Goal: Task Accomplishment & Management: Manage account settings

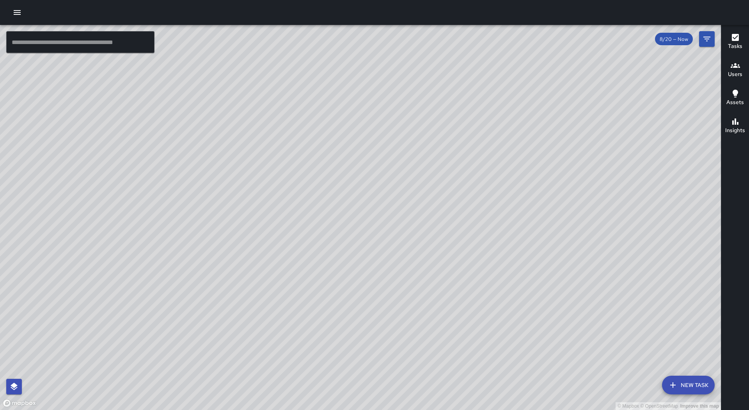
click at [12, 20] on div at bounding box center [374, 12] width 749 height 25
click at [18, 14] on icon "button" at bounding box center [16, 12] width 9 height 9
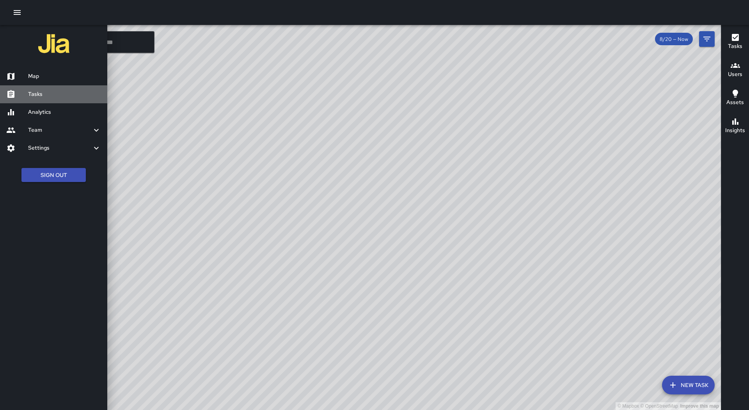
click at [70, 89] on link "Tasks" at bounding box center [53, 94] width 107 height 18
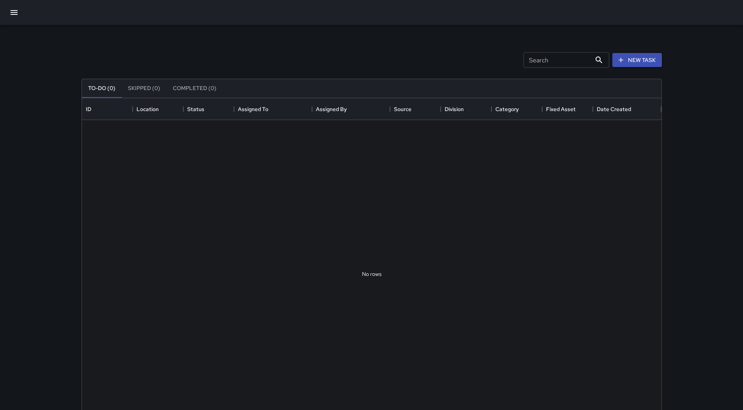
scroll to position [325, 574]
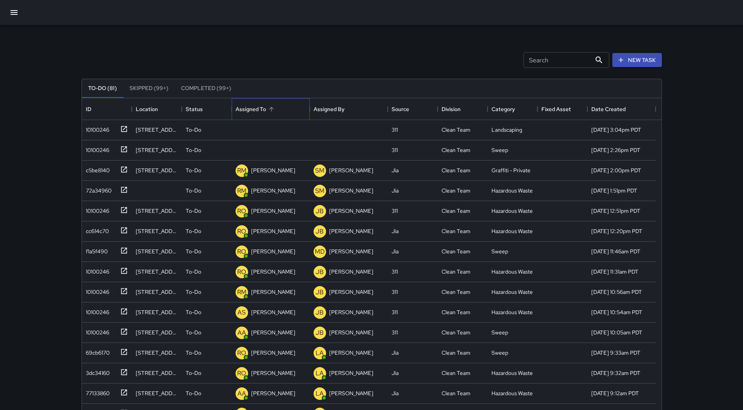
click at [283, 108] on div "Assigned To" at bounding box center [271, 109] width 70 height 22
click at [98, 126] on div "10100246" at bounding box center [96, 128] width 27 height 11
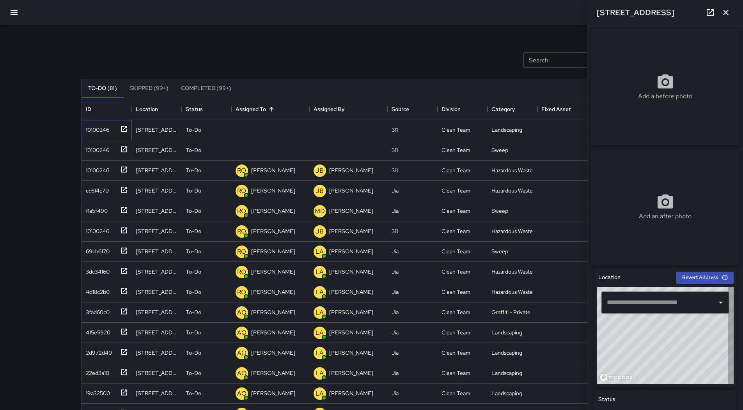
type input "**********"
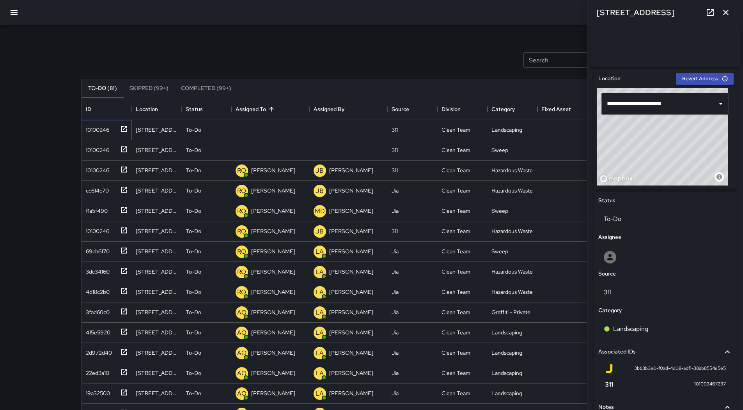
scroll to position [273, 0]
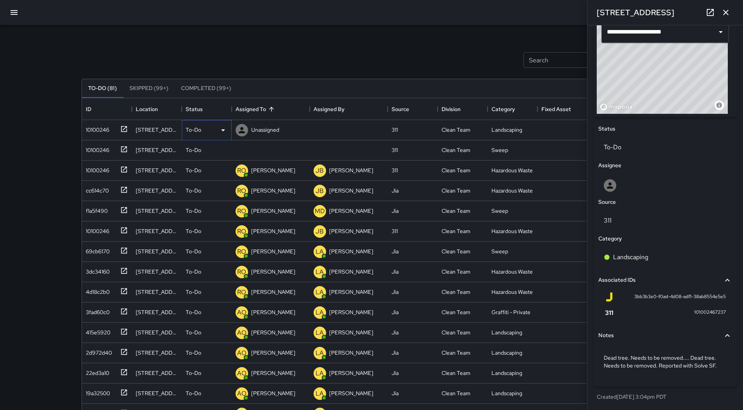
click at [220, 126] on icon at bounding box center [222, 130] width 9 height 9
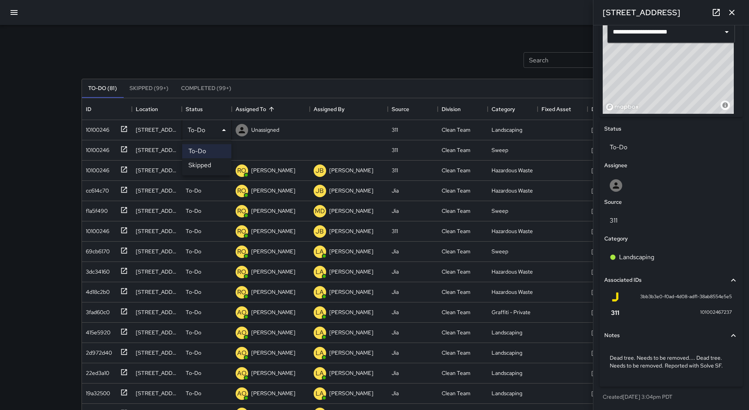
click at [209, 169] on li "Skipped" at bounding box center [206, 165] width 49 height 14
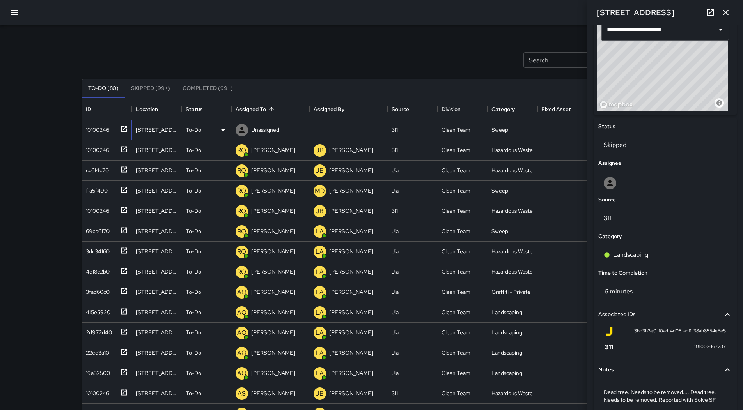
click at [113, 129] on div "10100246" at bounding box center [105, 128] width 45 height 13
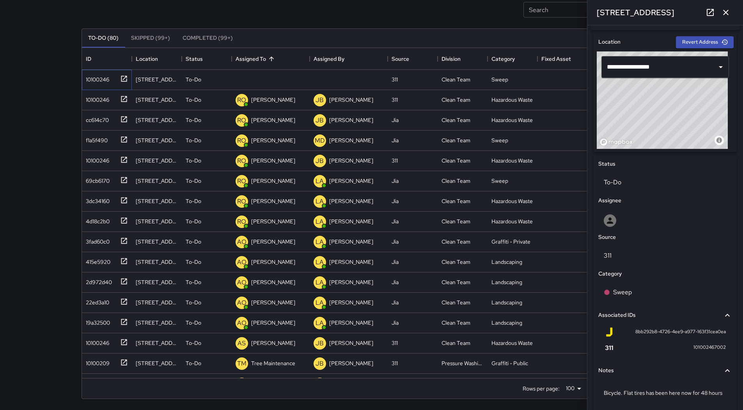
scroll to position [274, 0]
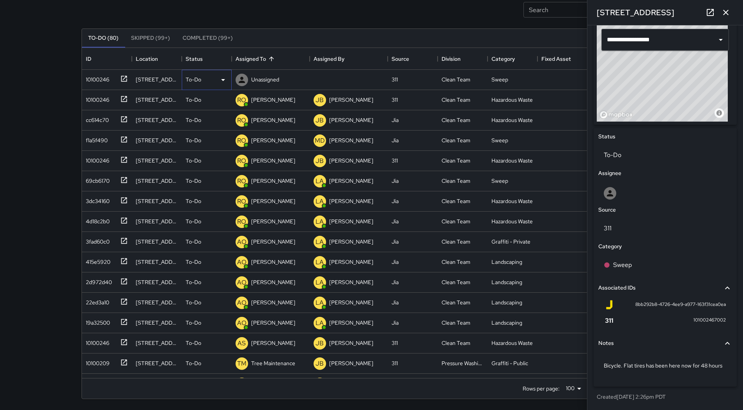
click at [215, 85] on div "To-Do" at bounding box center [207, 80] width 50 height 20
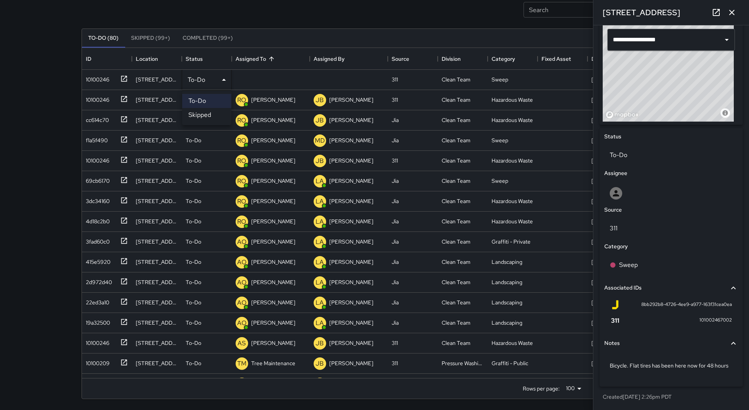
click at [224, 112] on li "Skipped" at bounding box center [206, 115] width 49 height 14
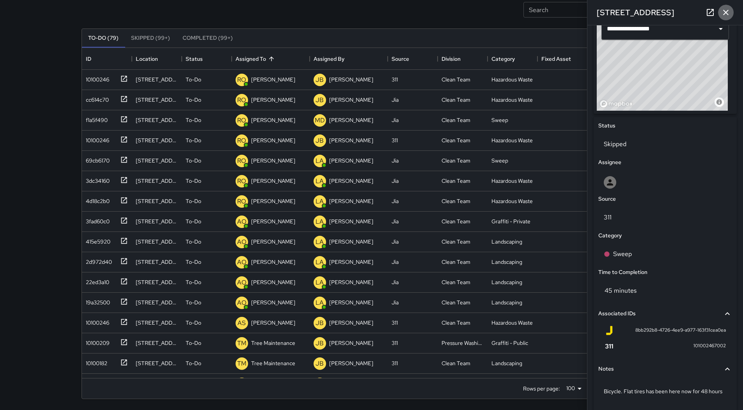
click at [727, 12] on icon "button" at bounding box center [725, 12] width 9 height 9
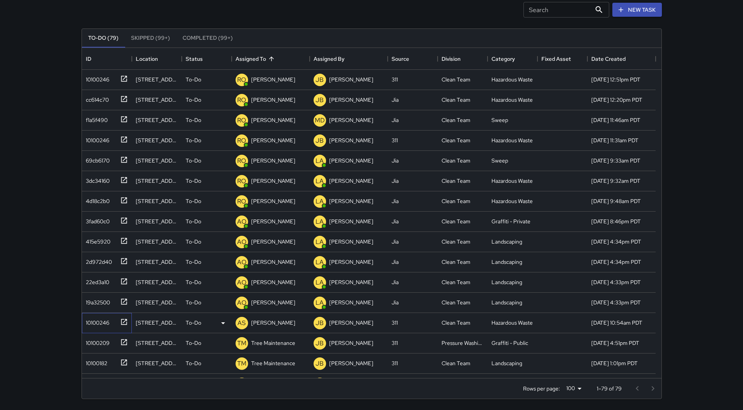
click at [112, 322] on div "10100246" at bounding box center [105, 321] width 45 height 13
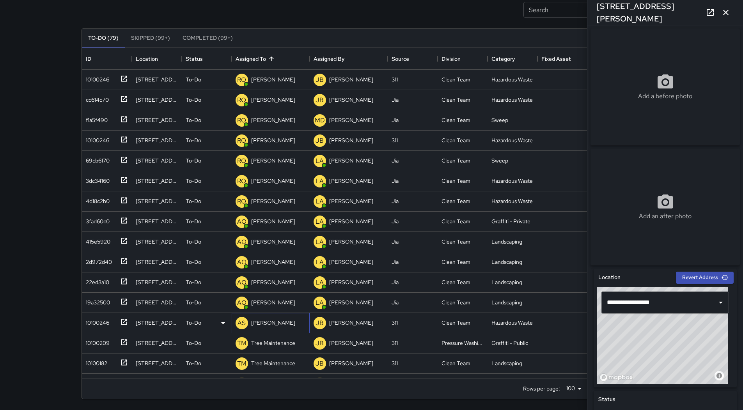
click at [287, 320] on p "[PERSON_NAME]" at bounding box center [273, 323] width 44 height 8
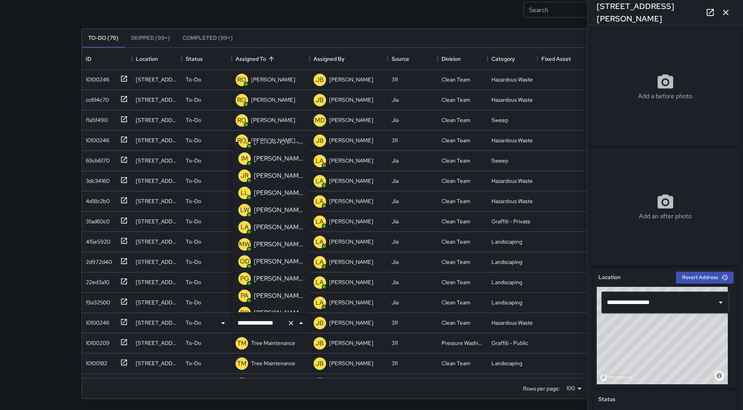
scroll to position [59, 0]
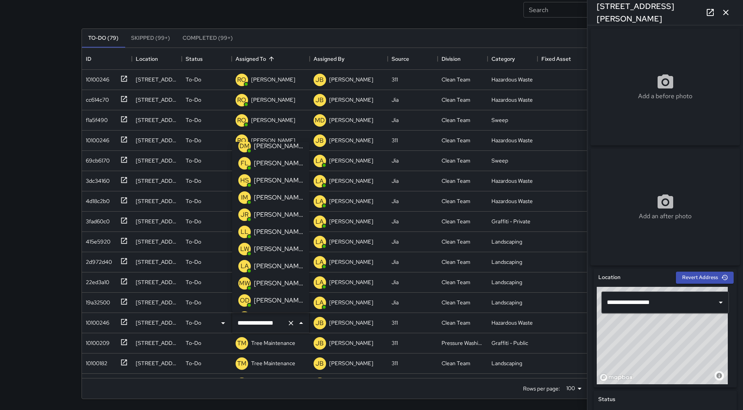
click at [282, 199] on p "[PERSON_NAME]" at bounding box center [278, 197] width 49 height 9
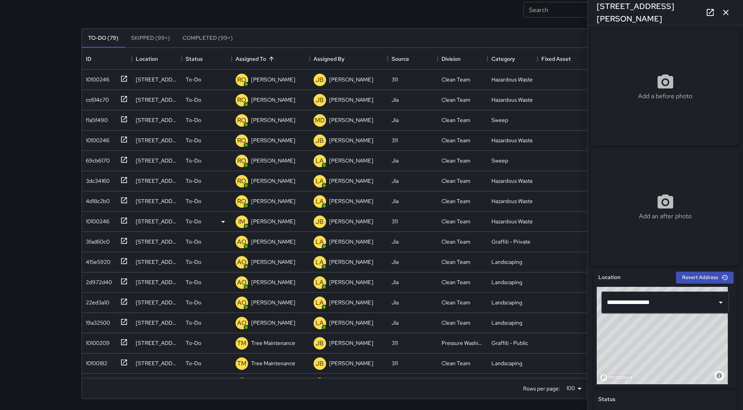
click at [730, 13] on icon "button" at bounding box center [725, 12] width 9 height 9
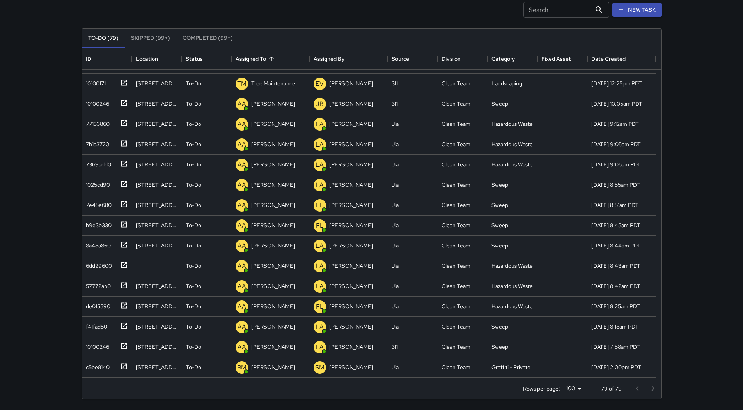
scroll to position [1294, 0]
click at [92, 331] on div "c5be8140" at bounding box center [96, 325] width 27 height 11
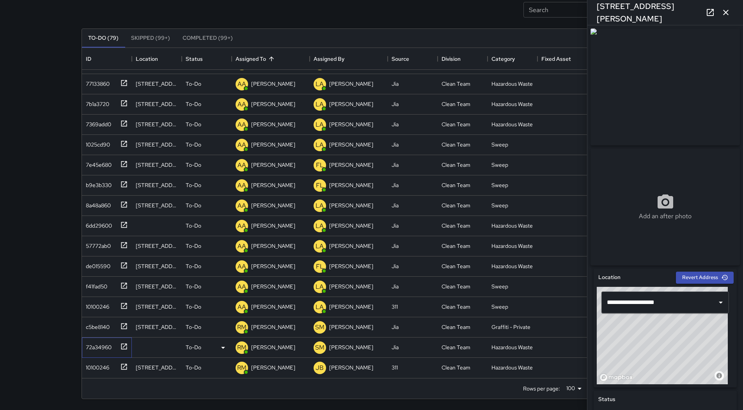
click at [98, 345] on div "72a34960" at bounding box center [97, 346] width 29 height 11
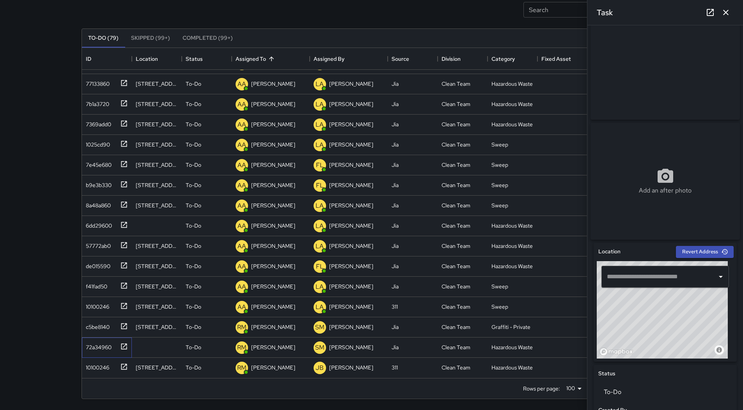
scroll to position [39, 0]
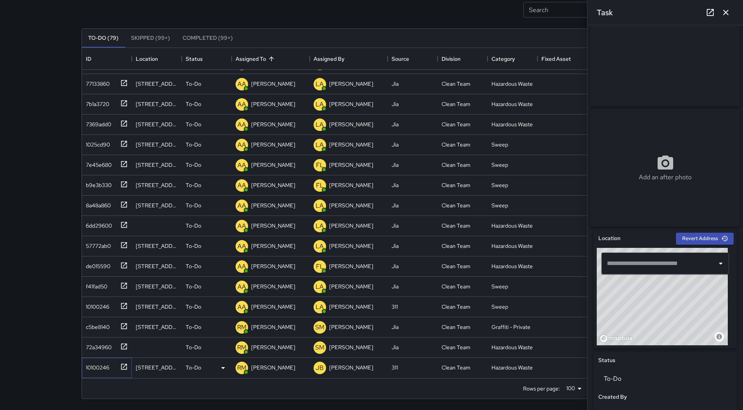
click at [107, 363] on div "10100246" at bounding box center [96, 366] width 27 height 11
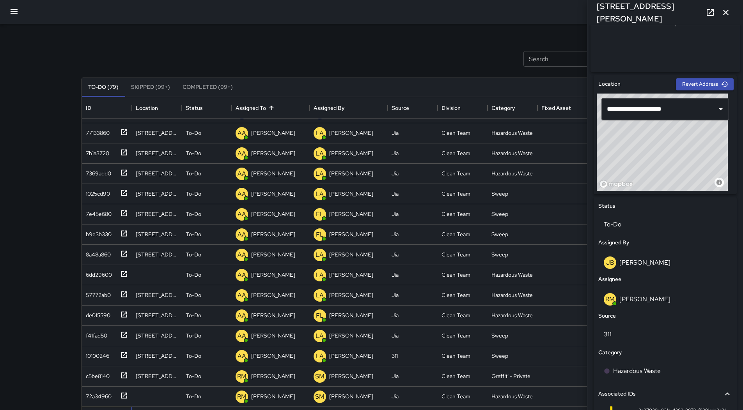
scroll to position [0, 0]
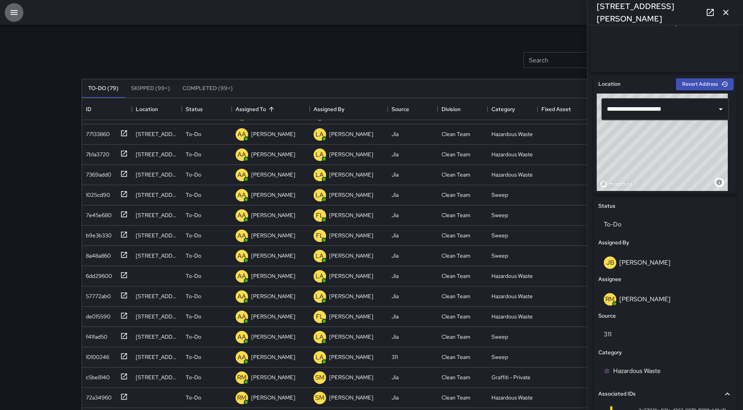
click at [18, 14] on icon "button" at bounding box center [13, 12] width 9 height 9
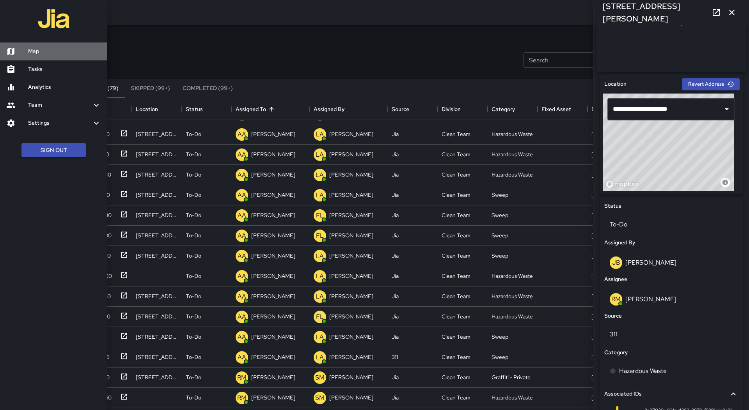
click at [26, 47] on div at bounding box center [17, 51] width 22 height 9
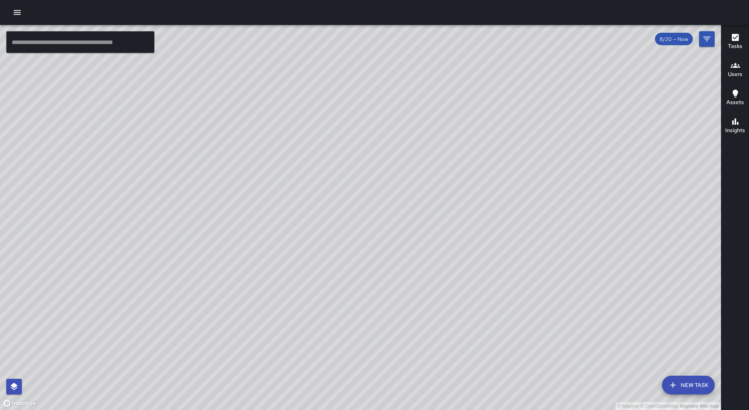
click at [21, 10] on icon "button" at bounding box center [16, 12] width 9 height 9
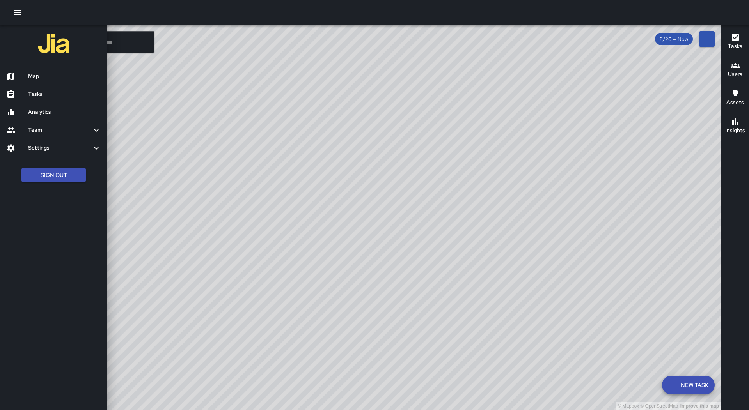
click at [61, 92] on h6 "Tasks" at bounding box center [64, 94] width 73 height 9
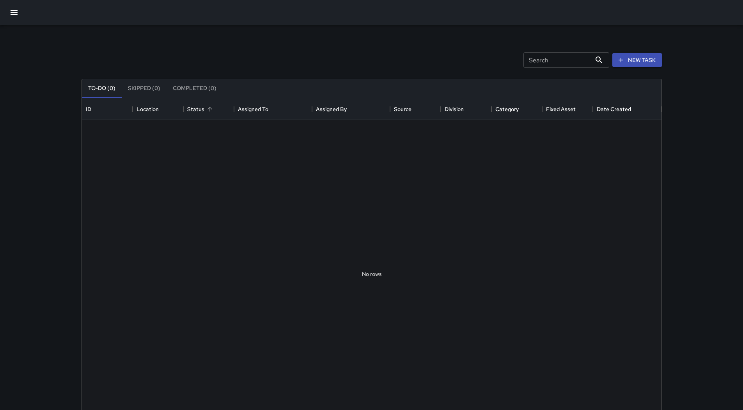
scroll to position [325, 574]
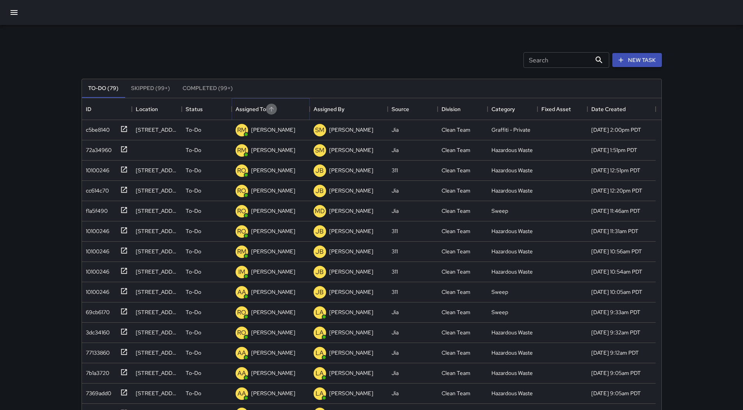
click at [274, 112] on icon "Sort" at bounding box center [271, 109] width 7 height 7
click at [94, 130] on div "10100246" at bounding box center [96, 128] width 27 height 11
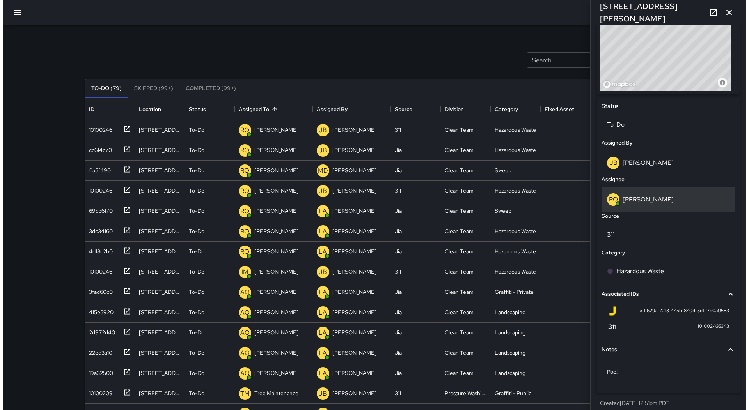
scroll to position [303, 0]
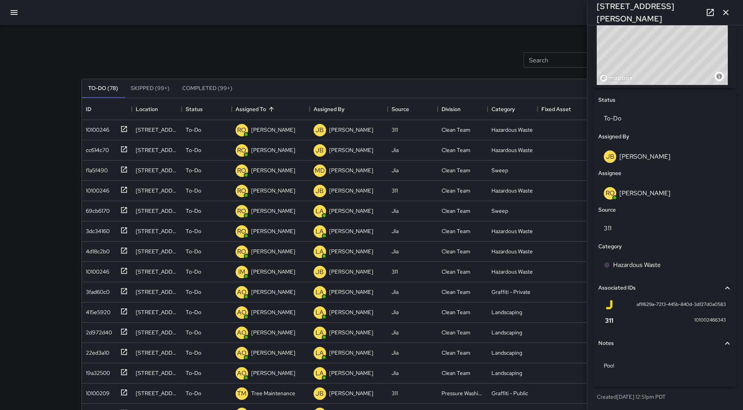
click at [18, 16] on icon "button" at bounding box center [13, 12] width 9 height 9
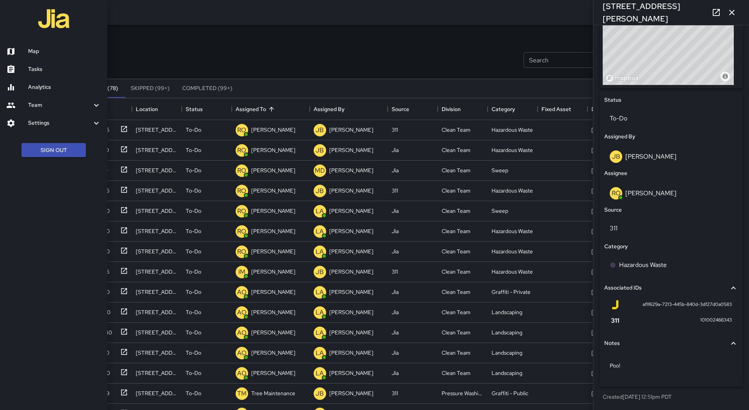
click at [36, 48] on h6 "Map" at bounding box center [64, 51] width 73 height 9
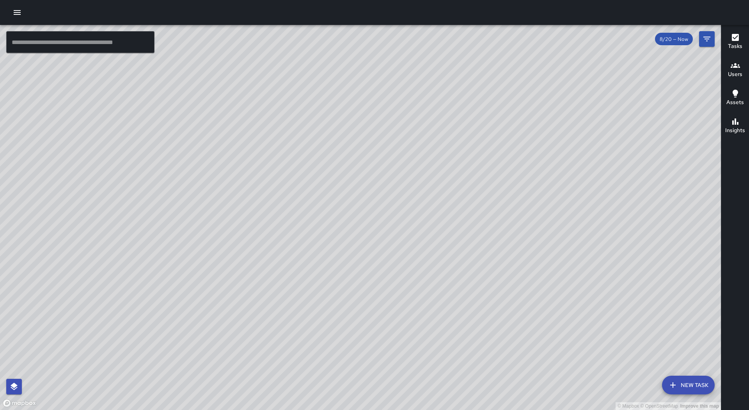
drag, startPoint x: 510, startPoint y: 107, endPoint x: 417, endPoint y: 177, distance: 116.0
click at [417, 177] on div "© Mapbox © OpenStreetMap Improve this map" at bounding box center [360, 217] width 721 height 385
drag, startPoint x: 277, startPoint y: 272, endPoint x: 414, endPoint y: 190, distance: 159.5
click at [414, 190] on div "© Mapbox © OpenStreetMap Improve this map" at bounding box center [360, 217] width 721 height 385
click at [259, 336] on div "© Mapbox © OpenStreetMap Improve this map RM [PERSON_NAME] Ambassador Tasks 56 …" at bounding box center [360, 217] width 721 height 385
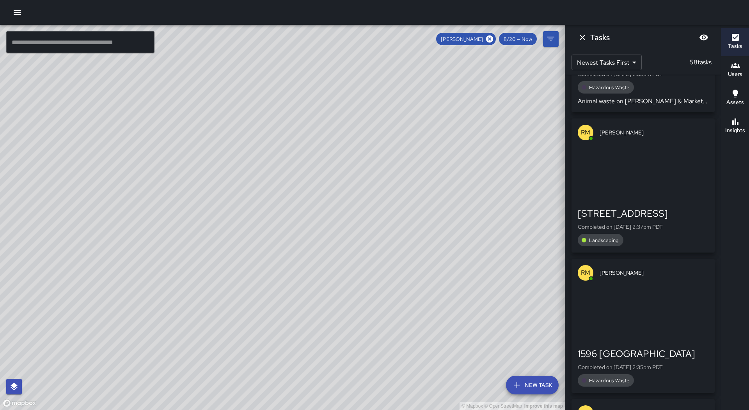
scroll to position [829, 0]
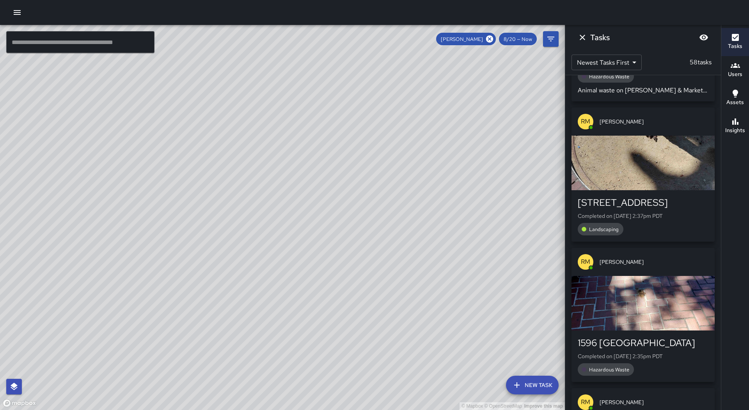
click at [644, 190] on div "[STREET_ADDRESS] Completed on [DATE] 2:37pm PDT Landscaping" at bounding box center [643, 216] width 143 height 52
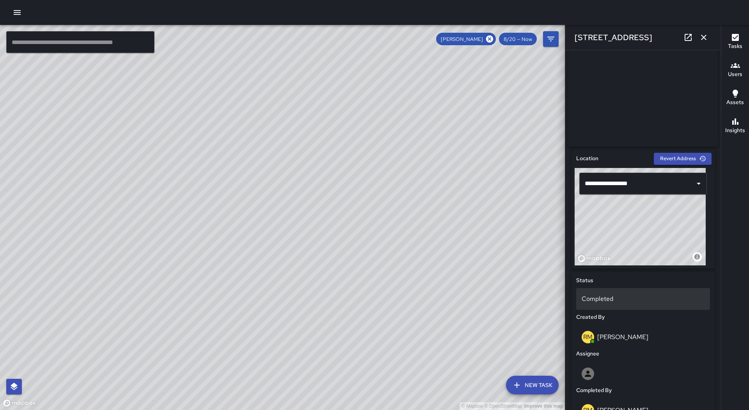
scroll to position [273, 0]
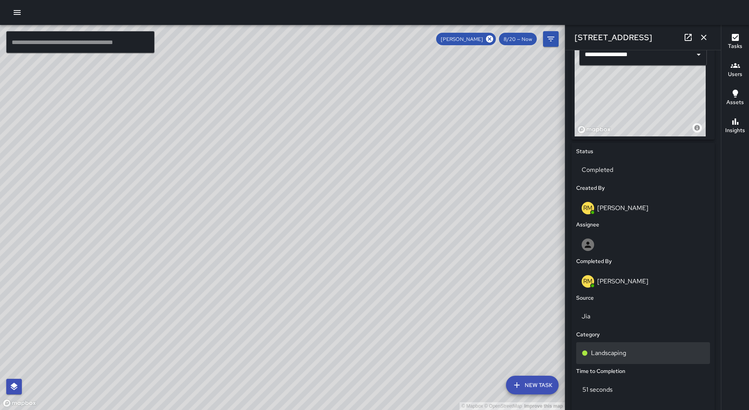
click at [630, 350] on div "Landscaping" at bounding box center [643, 354] width 134 height 22
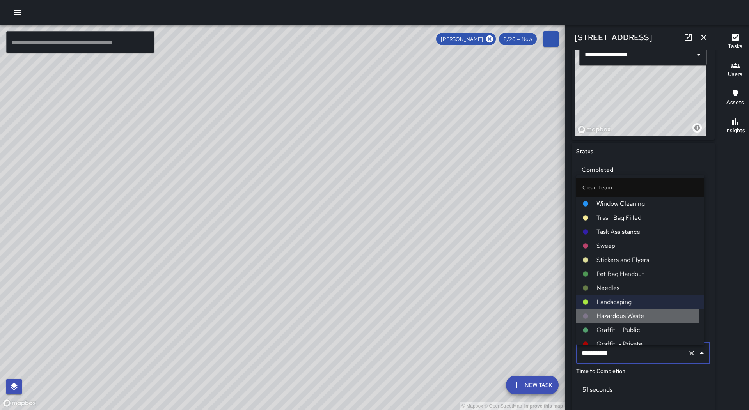
click at [635, 314] on span "Hazardous Waste" at bounding box center [647, 316] width 101 height 9
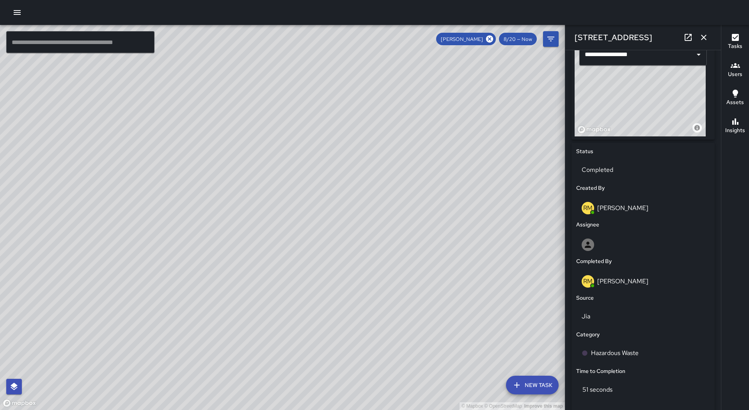
click at [706, 39] on icon "button" at bounding box center [703, 37] width 5 height 5
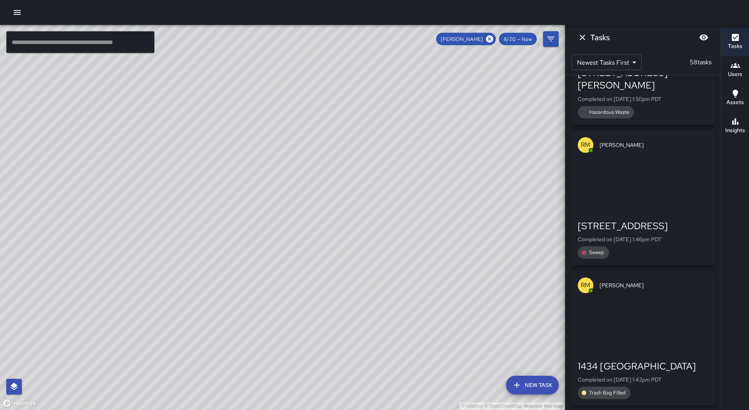
scroll to position [2168, 0]
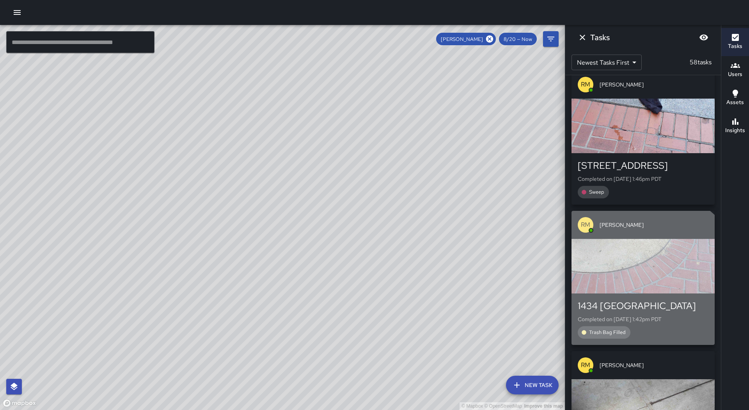
click at [630, 300] on div "1434 [GEOGRAPHIC_DATA]" at bounding box center [643, 306] width 131 height 12
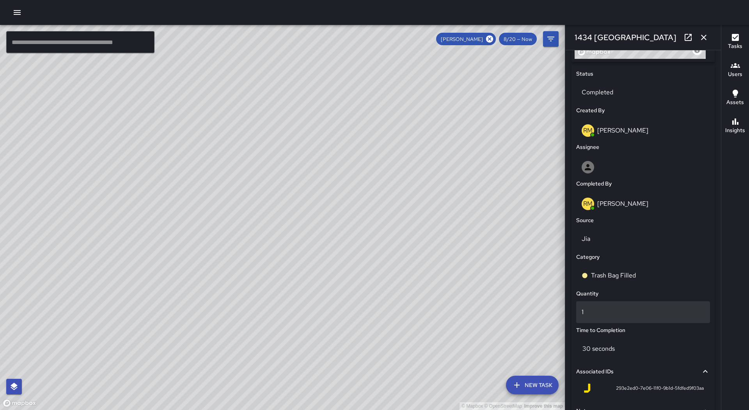
scroll to position [351, 0]
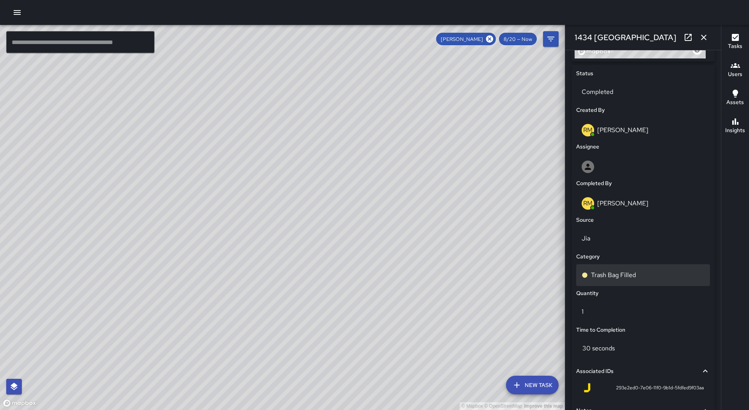
click at [630, 279] on p "Trash Bag Filled" at bounding box center [613, 275] width 45 height 9
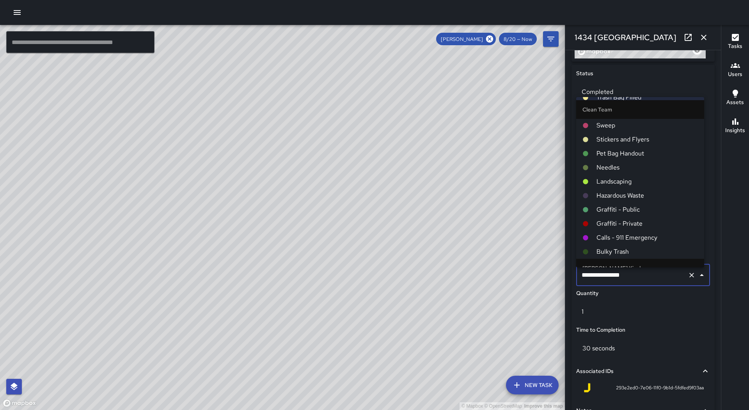
scroll to position [39, 0]
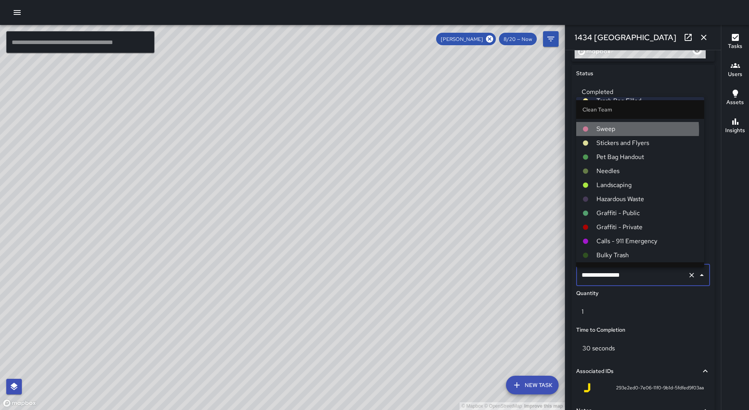
click at [615, 130] on span "Sweep" at bounding box center [647, 128] width 101 height 9
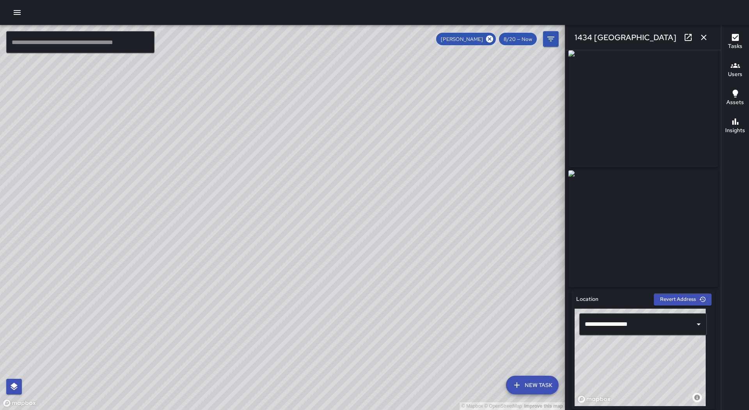
scroll to position [0, 0]
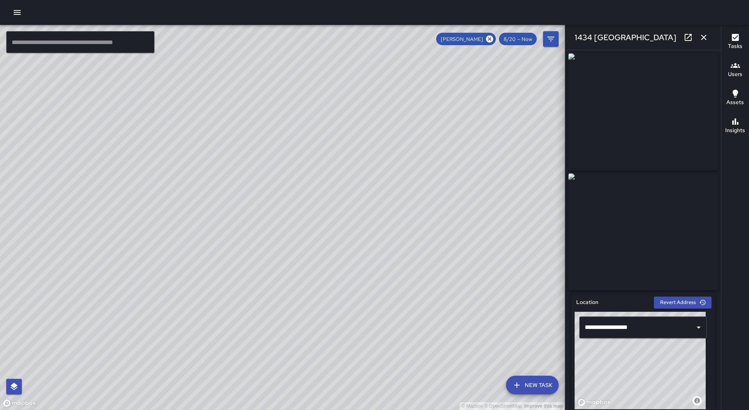
click at [704, 36] on icon "button" at bounding box center [703, 37] width 9 height 9
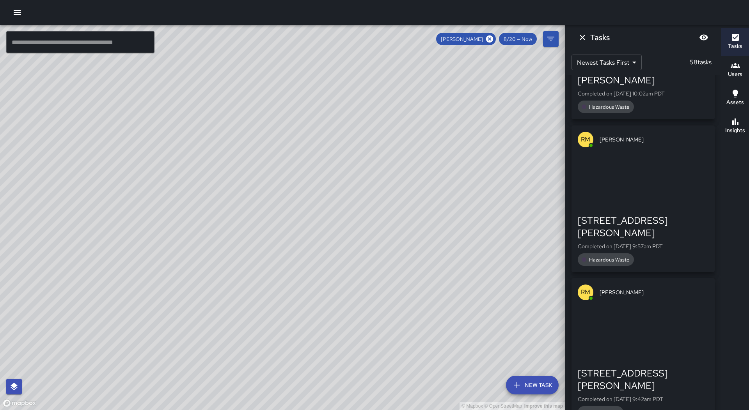
scroll to position [5211, 0]
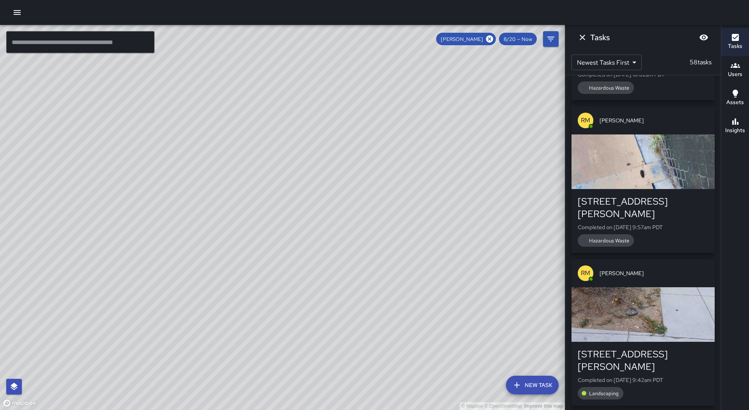
click at [655, 288] on div "button" at bounding box center [643, 315] width 143 height 55
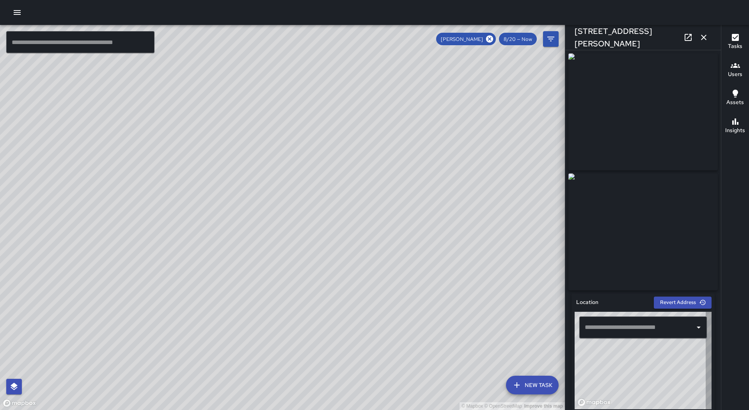
type input "**********"
click at [705, 37] on icon "button" at bounding box center [703, 37] width 9 height 9
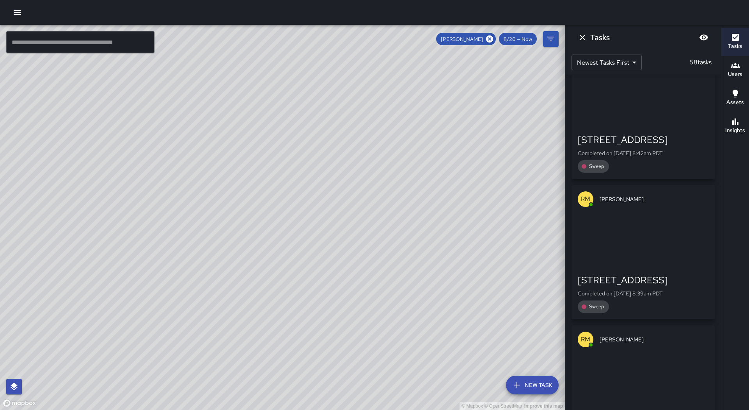
scroll to position [7732, 0]
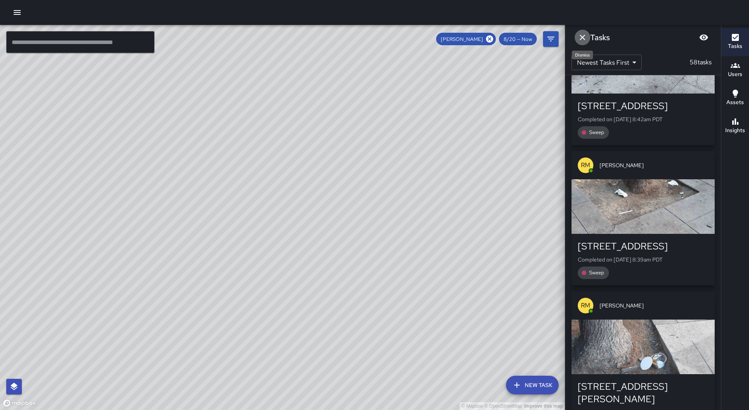
click at [582, 36] on icon "Dismiss" at bounding box center [582, 37] width 9 height 9
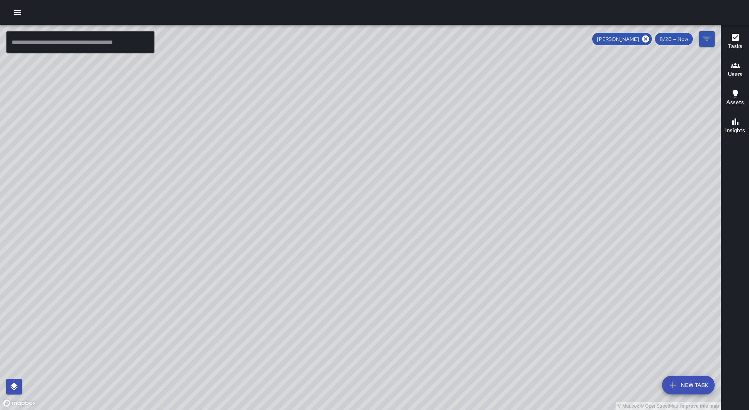
click at [654, 39] on div "[PERSON_NAME] 8/20 — Now" at bounding box center [642, 39] width 101 height 12
click at [648, 38] on icon at bounding box center [645, 39] width 9 height 9
drag, startPoint x: 623, startPoint y: 140, endPoint x: 513, endPoint y: 253, distance: 157.5
click at [513, 253] on div "© Mapbox © OpenStreetMap Improve this map" at bounding box center [360, 217] width 721 height 385
click at [738, 41] on icon "button" at bounding box center [735, 37] width 7 height 7
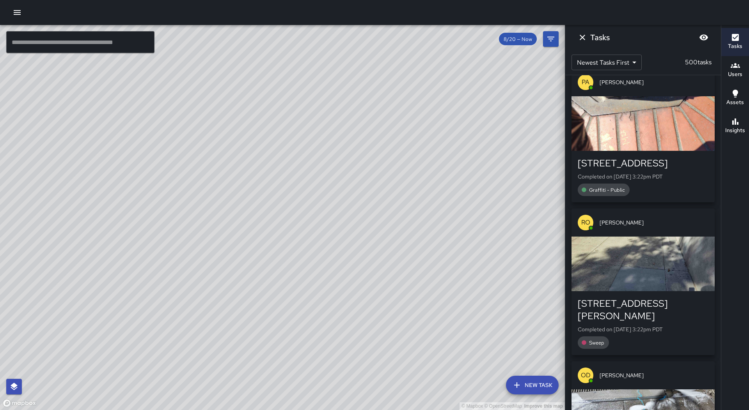
scroll to position [0, 0]
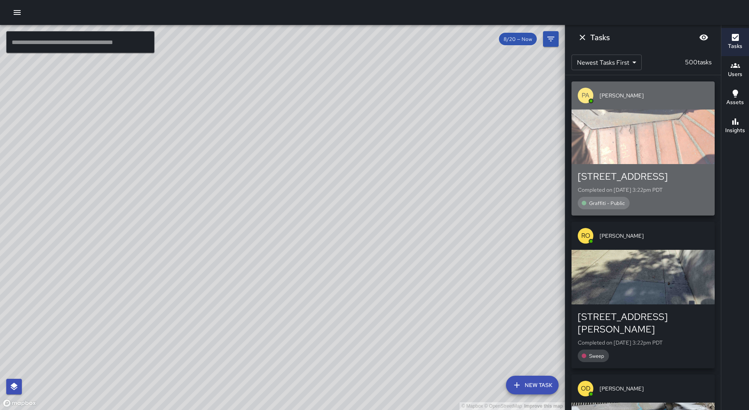
click at [662, 151] on div "button" at bounding box center [643, 137] width 143 height 55
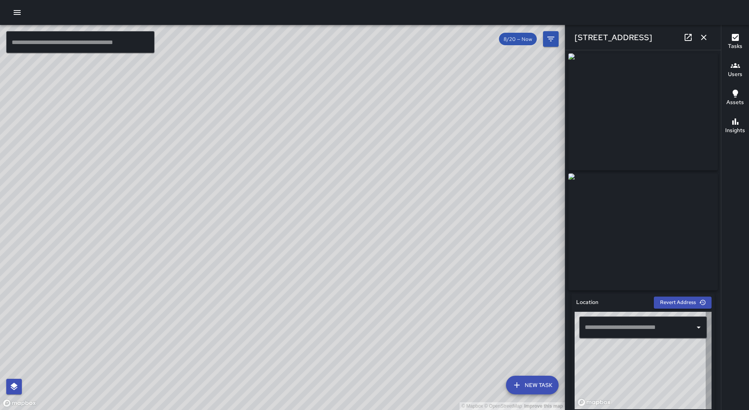
type input "**********"
click at [706, 38] on icon "button" at bounding box center [703, 37] width 9 height 9
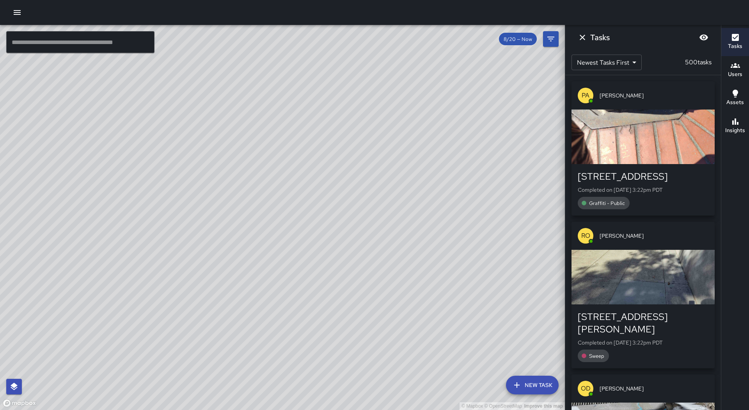
click at [300, 213] on div "© Mapbox © OpenStreetMap Improve this map PA [PERSON_NAME] Ambassador Tasks 4 /…" at bounding box center [282, 217] width 565 height 385
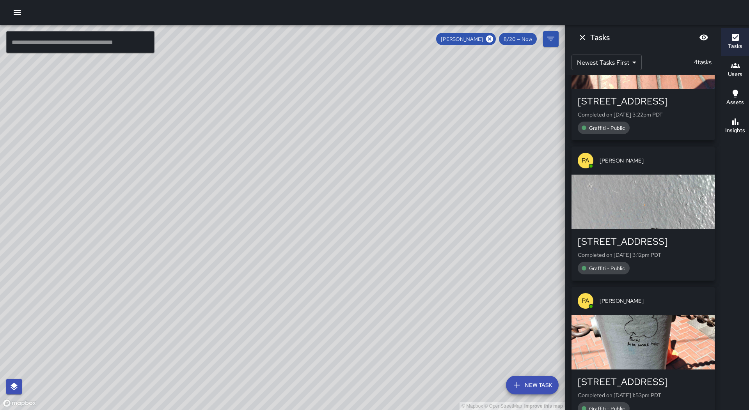
scroll to position [78, 0]
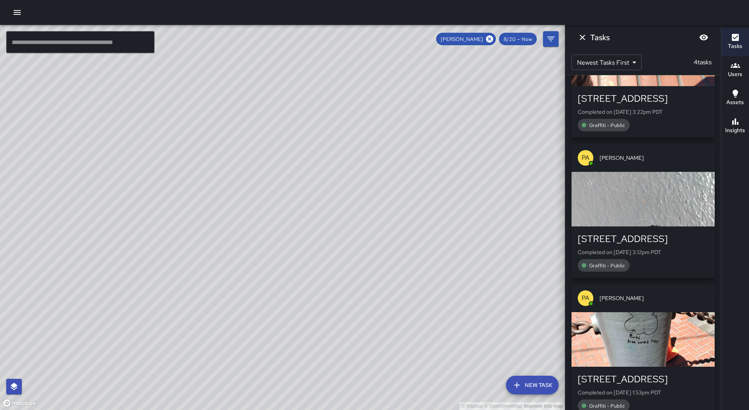
click at [662, 182] on div "button" at bounding box center [643, 199] width 143 height 55
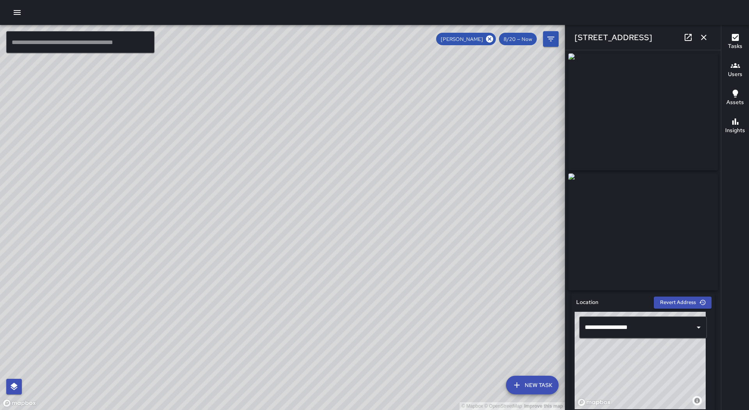
click at [705, 39] on icon "button" at bounding box center [703, 37] width 5 height 5
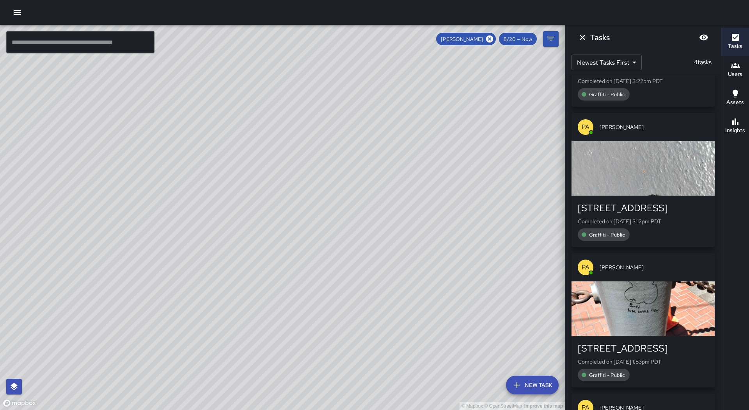
scroll to position [233, 0]
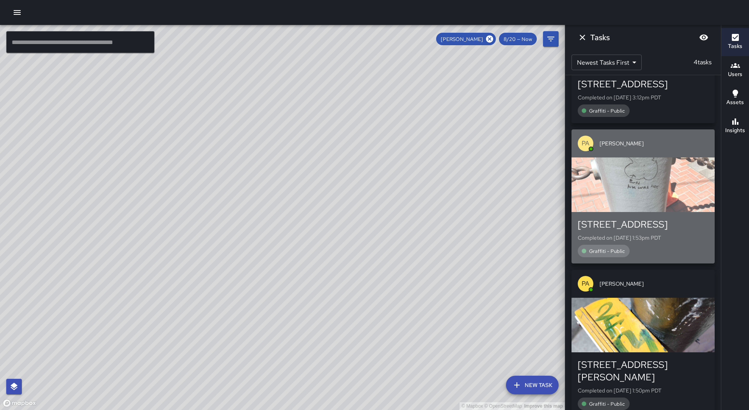
click at [650, 183] on div "button" at bounding box center [643, 185] width 143 height 55
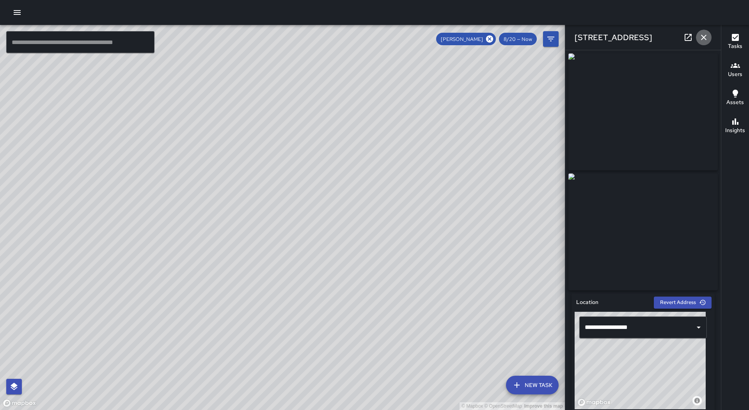
click at [707, 36] on icon "button" at bounding box center [703, 37] width 9 height 9
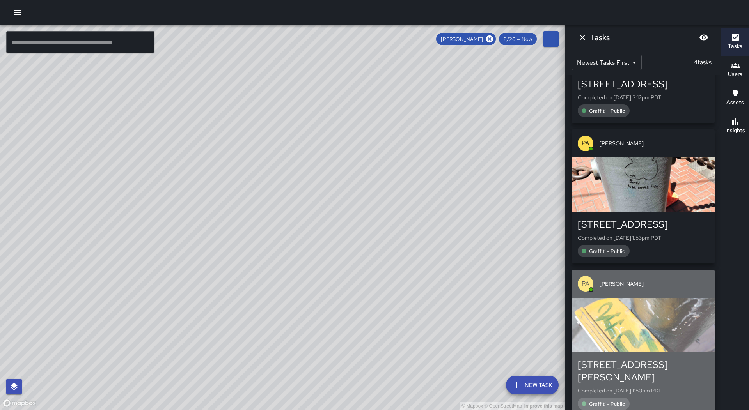
click at [650, 347] on div "button" at bounding box center [643, 325] width 143 height 55
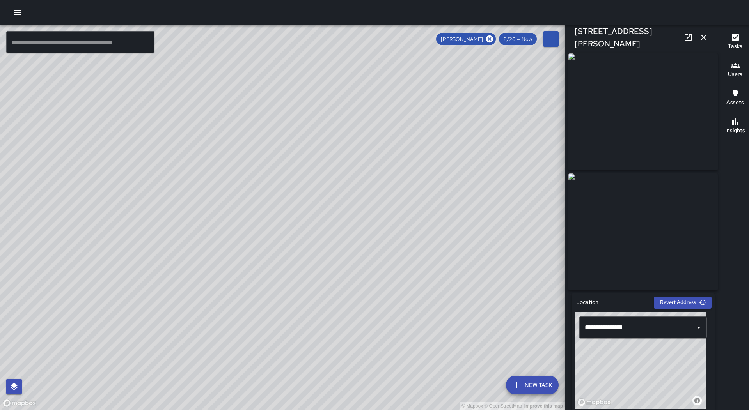
click at [705, 41] on icon "button" at bounding box center [703, 37] width 9 height 9
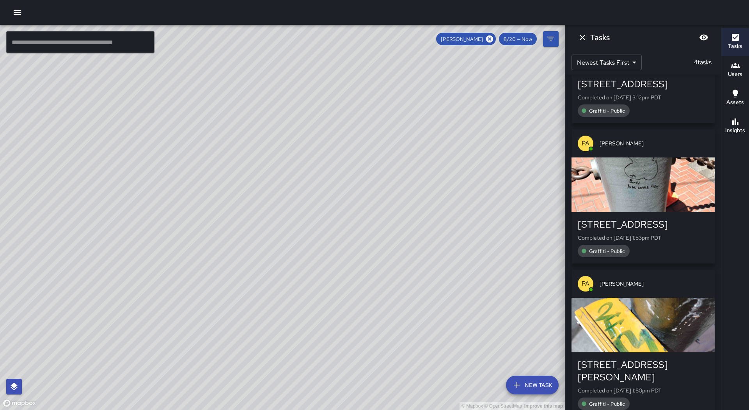
click at [582, 39] on icon "Dismiss" at bounding box center [582, 37] width 9 height 9
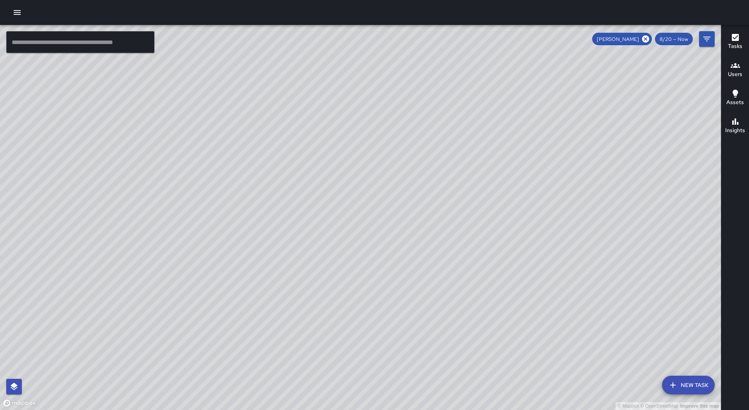
drag, startPoint x: 643, startPoint y: 36, endPoint x: 625, endPoint y: 79, distance: 46.7
click at [644, 36] on icon at bounding box center [645, 39] width 9 height 9
click at [742, 39] on div "Tasks" at bounding box center [735, 42] width 14 height 18
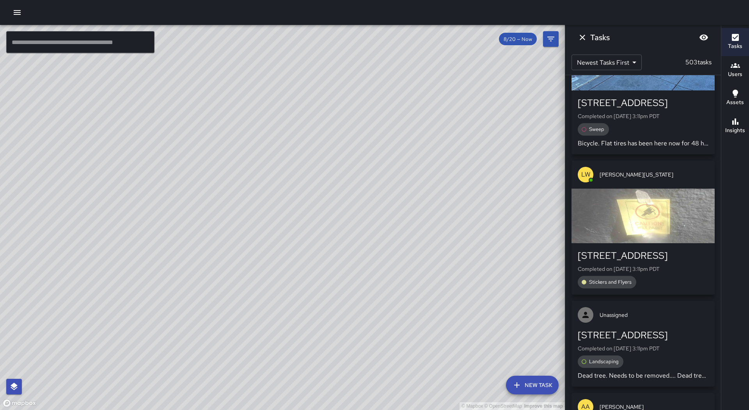
scroll to position [2397, 0]
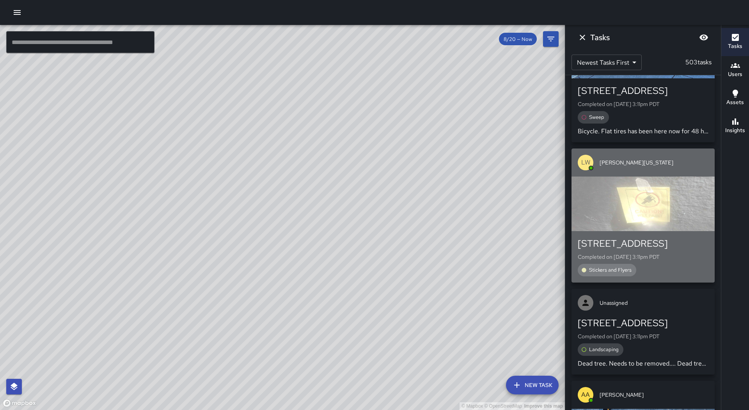
click at [648, 238] on div "[STREET_ADDRESS]" at bounding box center [643, 244] width 131 height 12
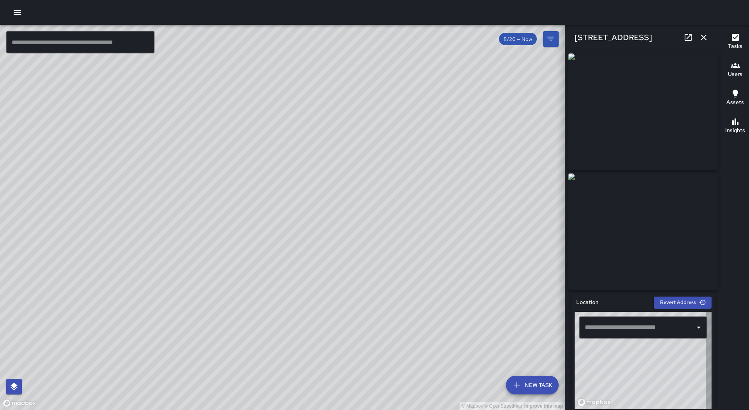
type input "**********"
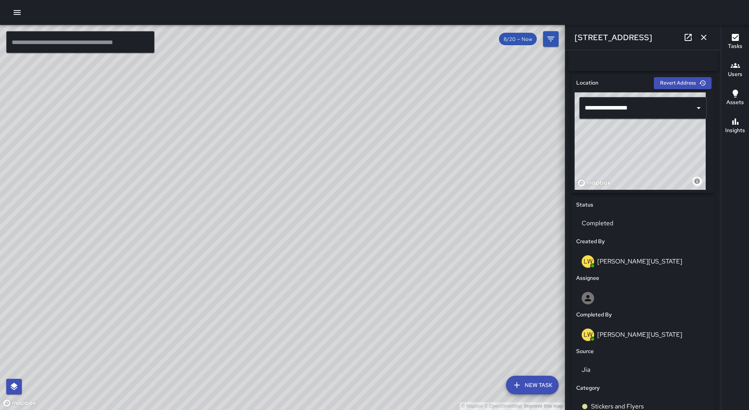
scroll to position [39, 0]
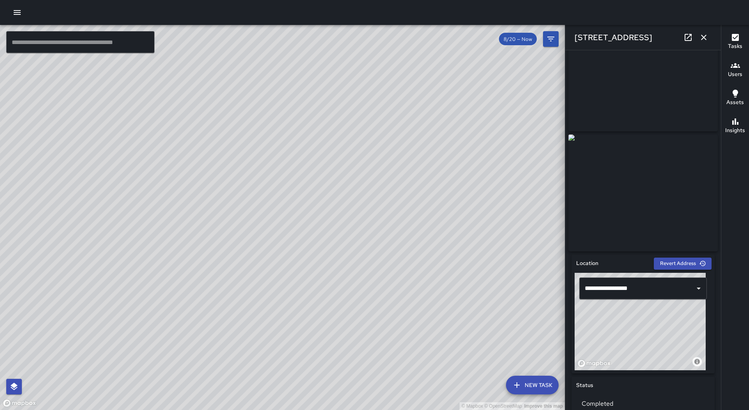
click at [708, 36] on icon "button" at bounding box center [703, 37] width 9 height 9
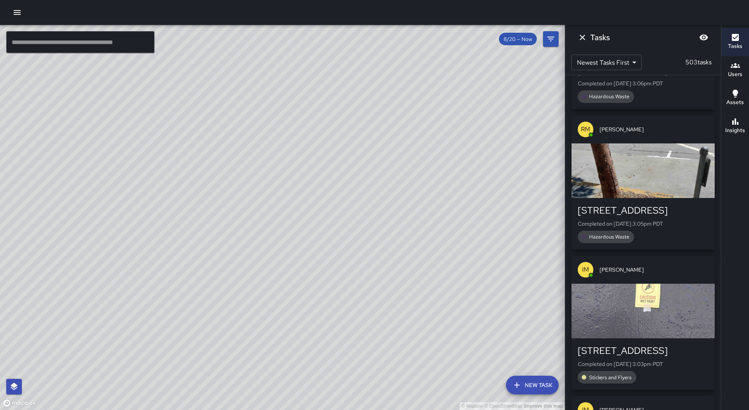
scroll to position [3490, 0]
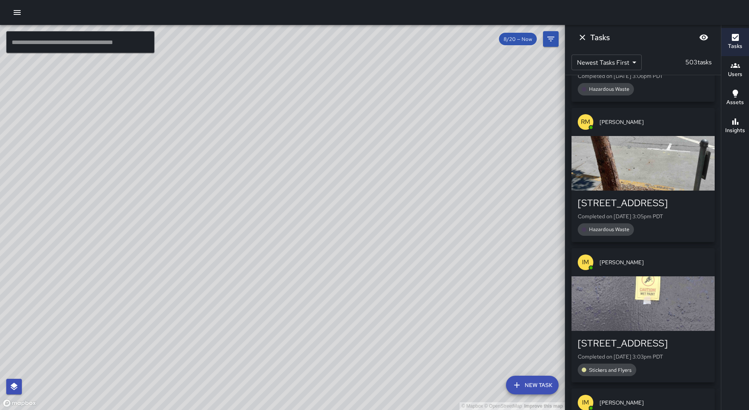
click at [650, 331] on div "[STREET_ADDRESS] Completed on [DATE] 3:03pm PDT Stickers and Flyers" at bounding box center [643, 357] width 143 height 52
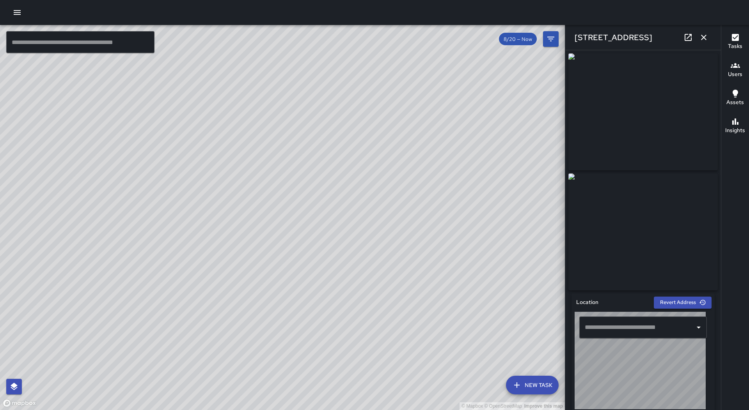
type input "**********"
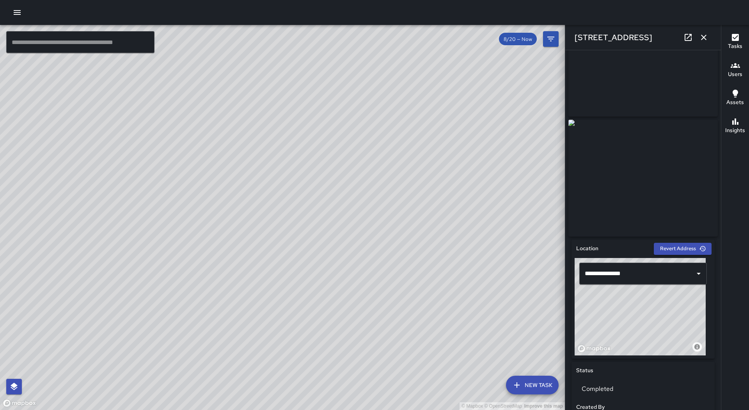
scroll to position [0, 0]
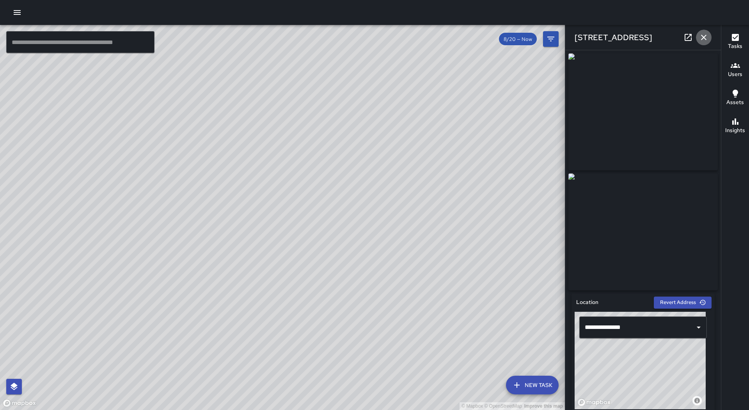
click at [703, 37] on icon "button" at bounding box center [703, 37] width 9 height 9
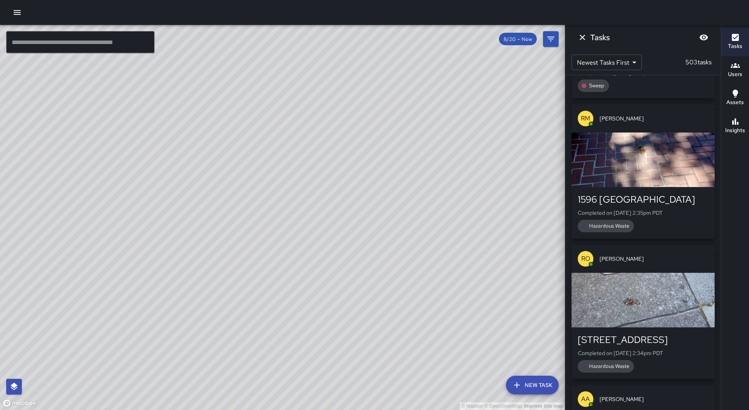
scroll to position [7649, 0]
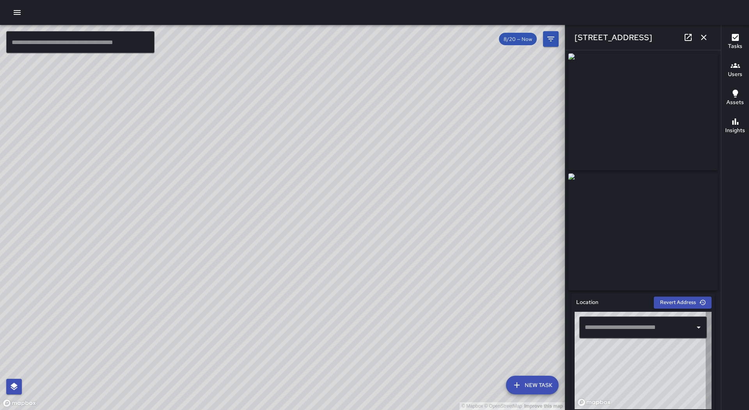
type input "**********"
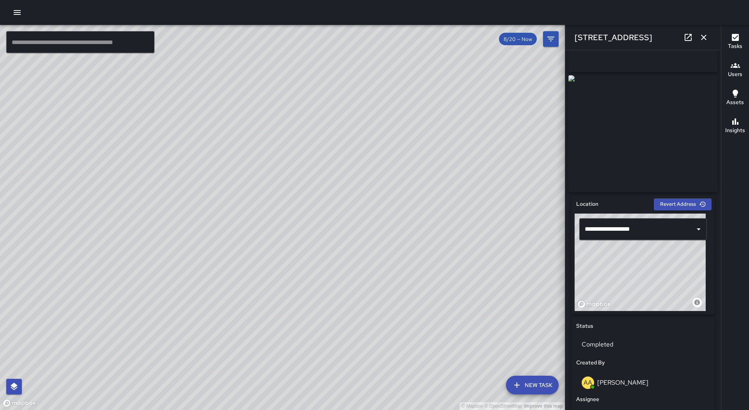
scroll to position [78, 0]
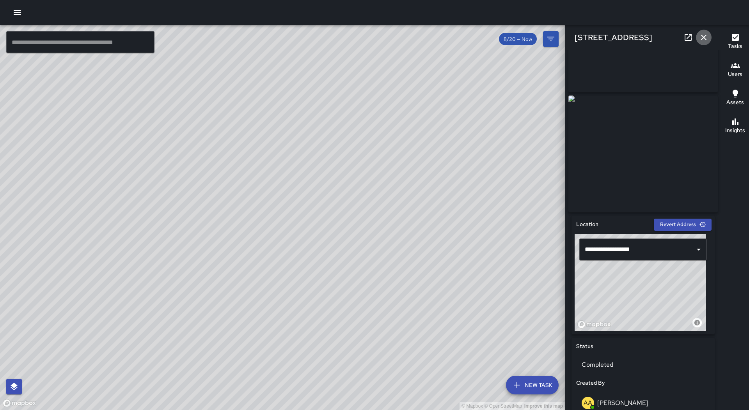
click at [702, 34] on icon "button" at bounding box center [703, 37] width 9 height 9
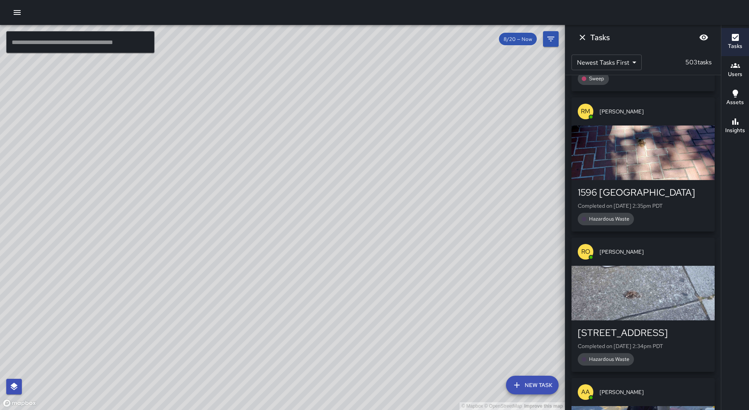
click at [124, 146] on div "© Mapbox © OpenStreetMap Improve this map AA [PERSON_NAME] Ambassador Tasks 45 …" at bounding box center [282, 217] width 565 height 385
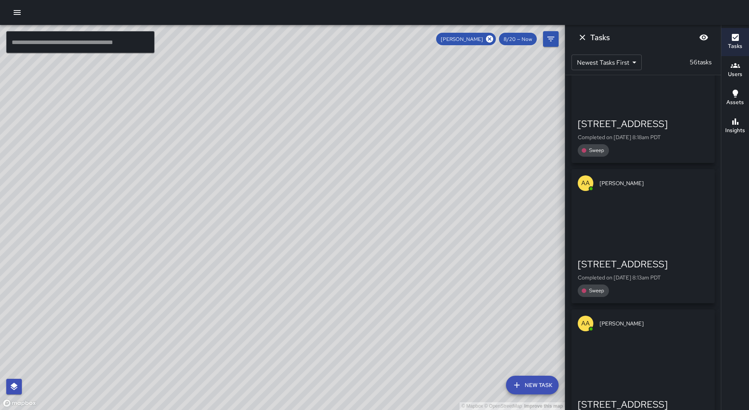
scroll to position [1192, 0]
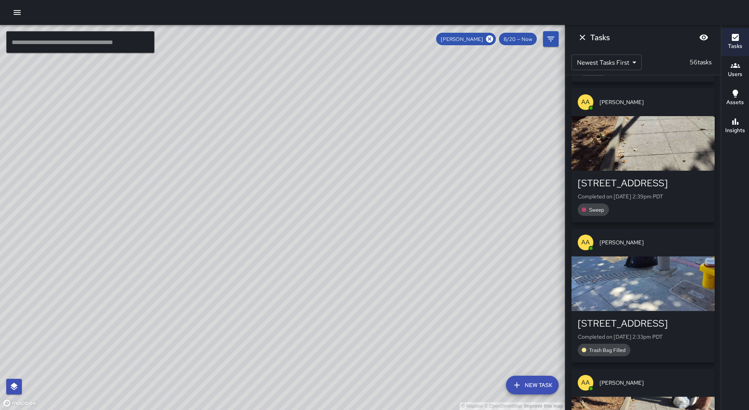
drag, startPoint x: 449, startPoint y: 185, endPoint x: 410, endPoint y: 201, distance: 41.9
click at [410, 201] on div "© Mapbox © OpenStreetMap Improve this map" at bounding box center [282, 217] width 565 height 385
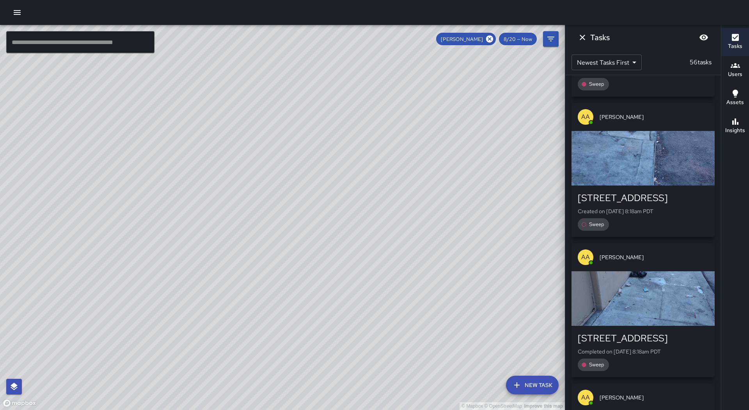
scroll to position [7464, 0]
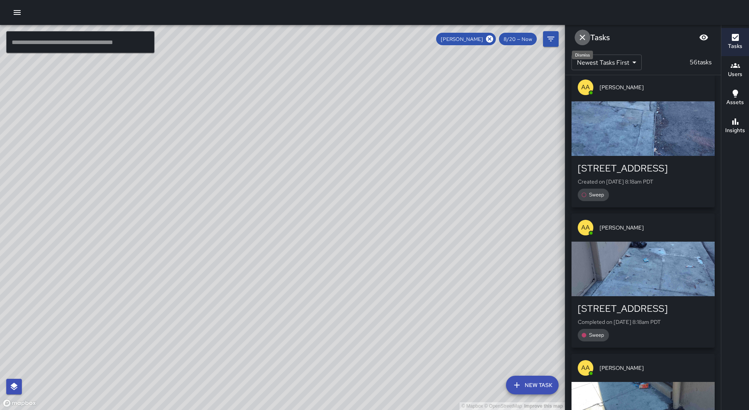
click at [582, 42] on button "Dismiss" at bounding box center [583, 38] width 16 height 16
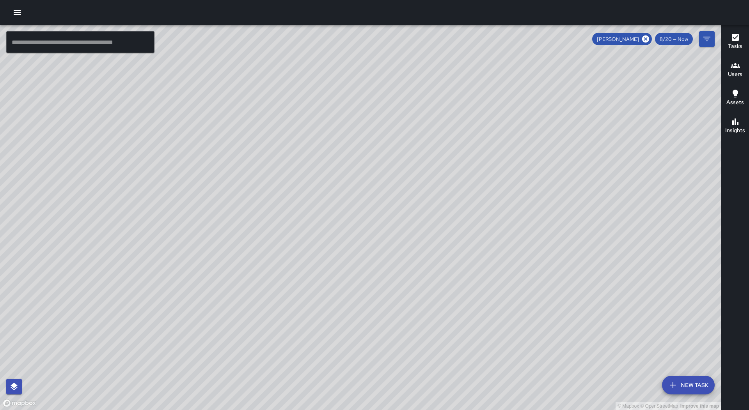
drag, startPoint x: 646, startPoint y: 39, endPoint x: 606, endPoint y: 227, distance: 192.7
click at [646, 39] on icon at bounding box center [645, 39] width 9 height 9
drag, startPoint x: 581, startPoint y: 211, endPoint x: 448, endPoint y: 162, distance: 141.6
click at [448, 162] on div "© Mapbox © OpenStreetMap Improve this map" at bounding box center [360, 217] width 721 height 385
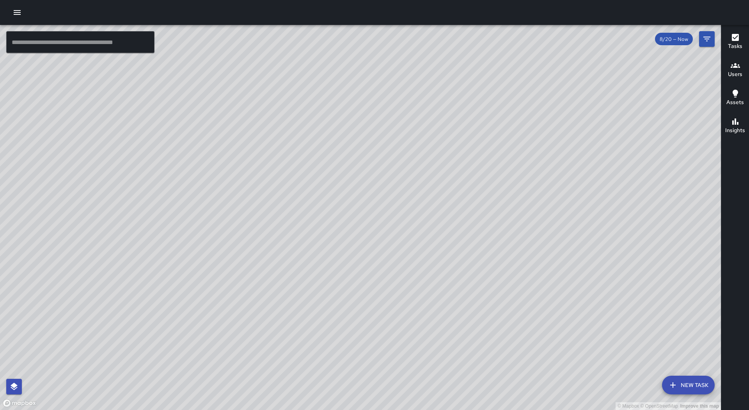
drag, startPoint x: 559, startPoint y: 268, endPoint x: 554, endPoint y: 192, distance: 76.6
click at [554, 192] on div "© Mapbox © OpenStreetMap Improve this map" at bounding box center [360, 217] width 721 height 385
click at [735, 47] on h6 "Tasks" at bounding box center [735, 46] width 14 height 9
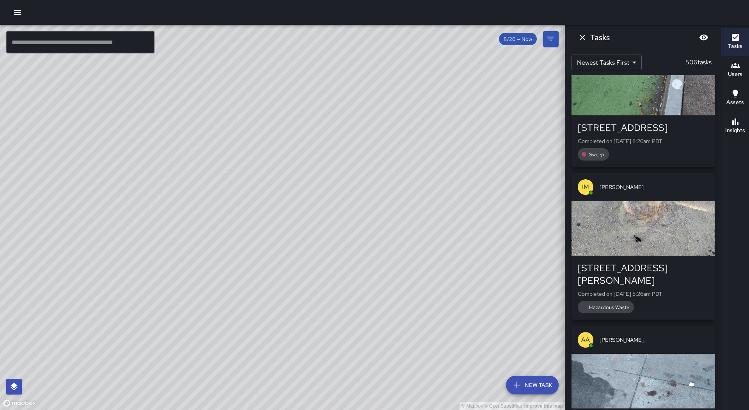
scroll to position [64943, 0]
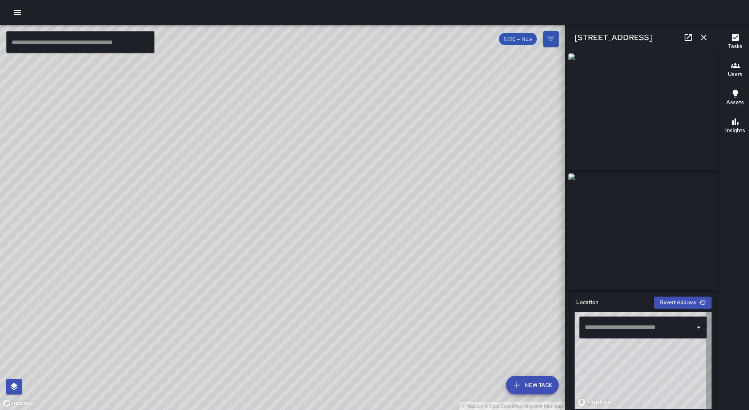
type input "**********"
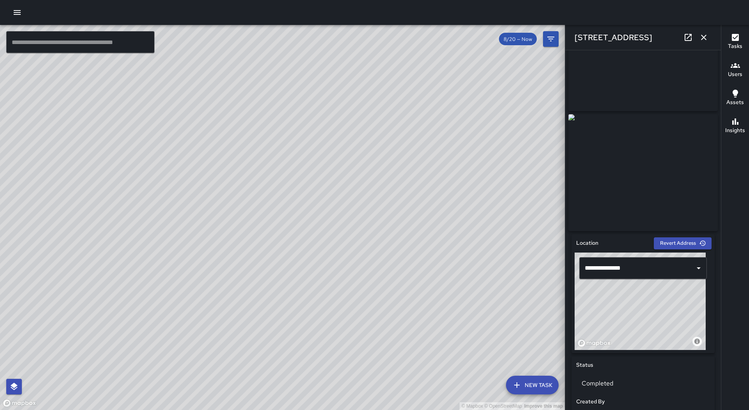
scroll to position [0, 0]
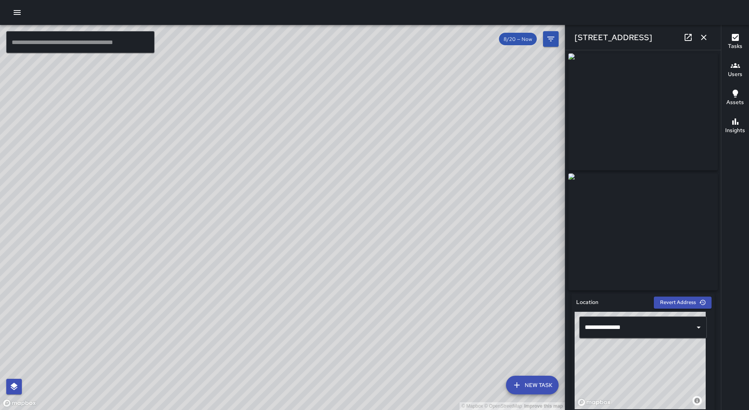
click at [702, 32] on button "button" at bounding box center [704, 38] width 16 height 16
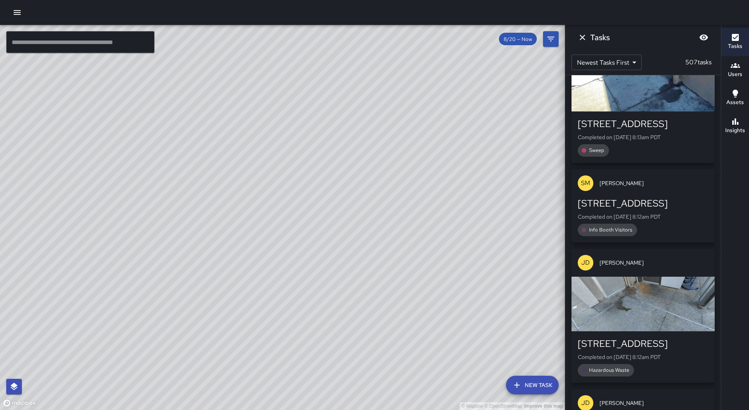
scroll to position [66878, 0]
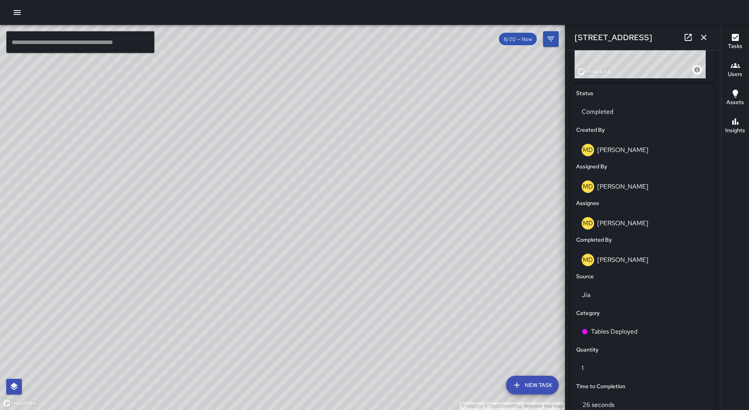
scroll to position [351, 0]
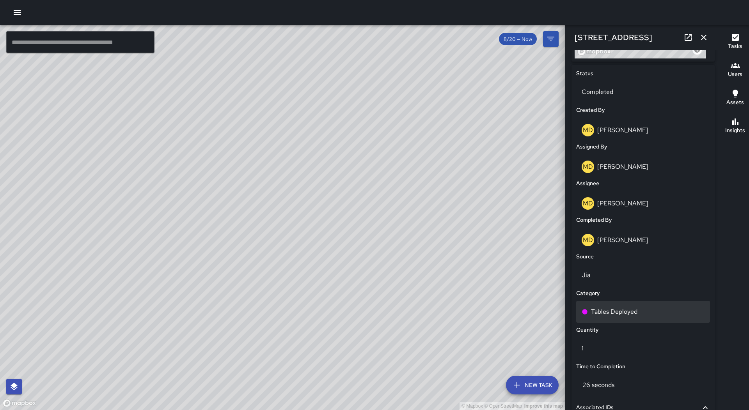
click at [645, 315] on div "Tables Deployed" at bounding box center [643, 311] width 123 height 9
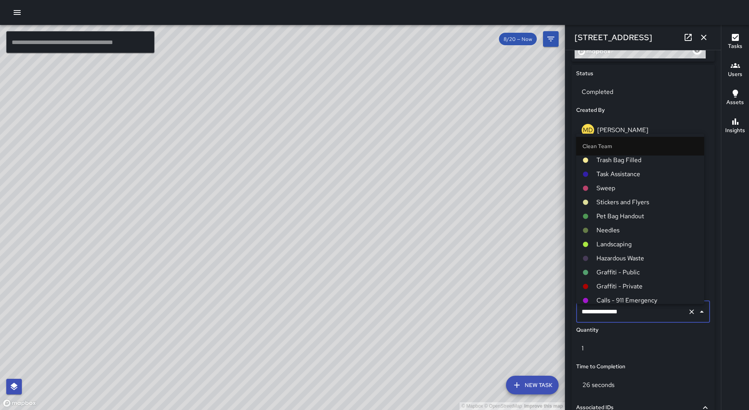
scroll to position [0, 0]
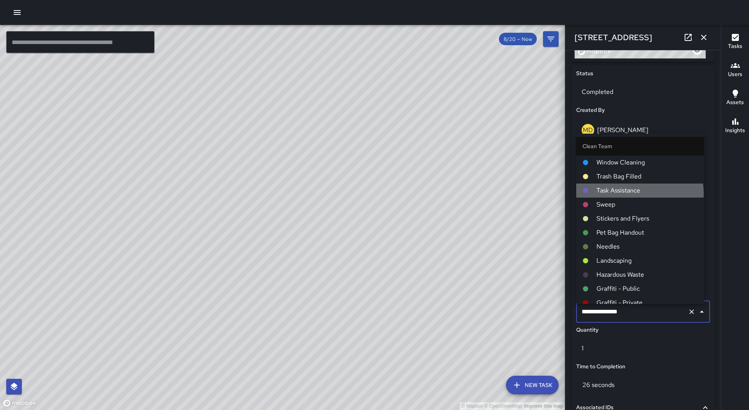
click at [639, 194] on span "Task Assistance" at bounding box center [647, 190] width 101 height 9
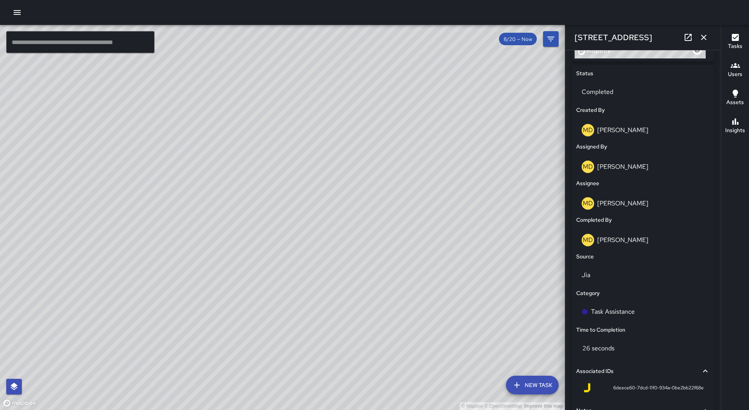
click at [701, 36] on icon "button" at bounding box center [703, 37] width 9 height 9
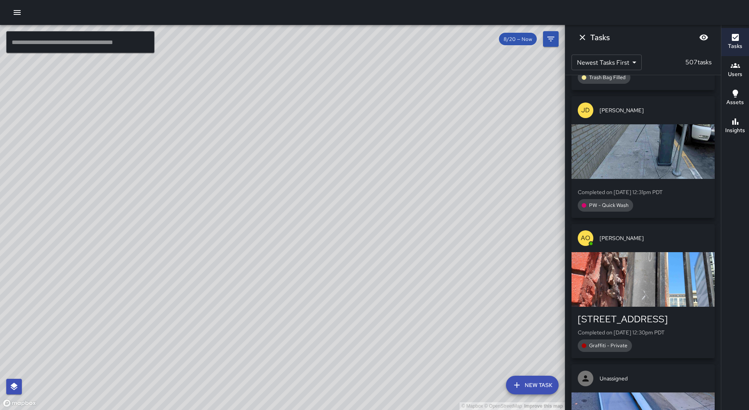
scroll to position [30489, 0]
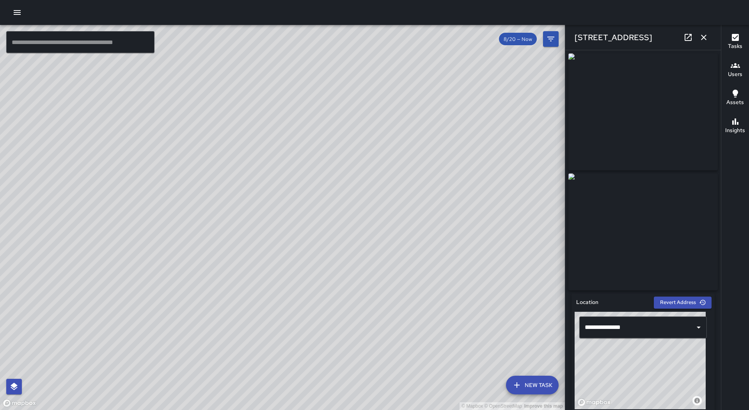
click at [703, 38] on icon "button" at bounding box center [703, 37] width 9 height 9
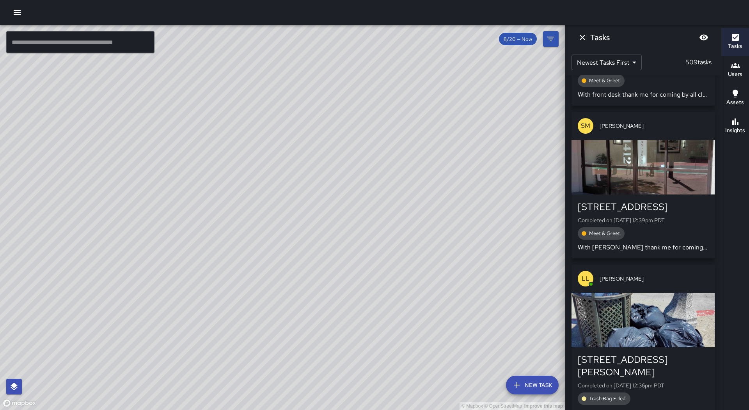
scroll to position [29833, 0]
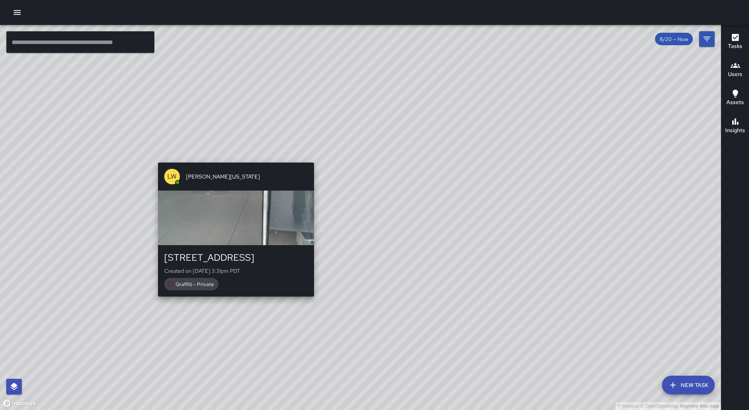
click at [234, 299] on div "LW [PERSON_NAME][US_STATE] [STREET_ADDRESS][PERSON_NAME] Created on [DATE] 3:31…" at bounding box center [236, 230] width 162 height 140
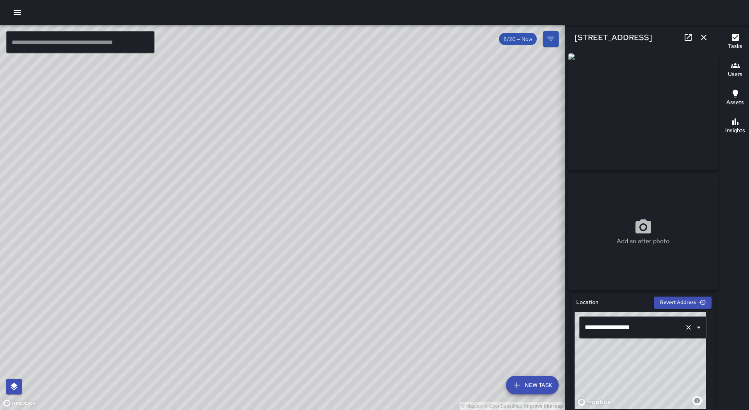
scroll to position [273, 0]
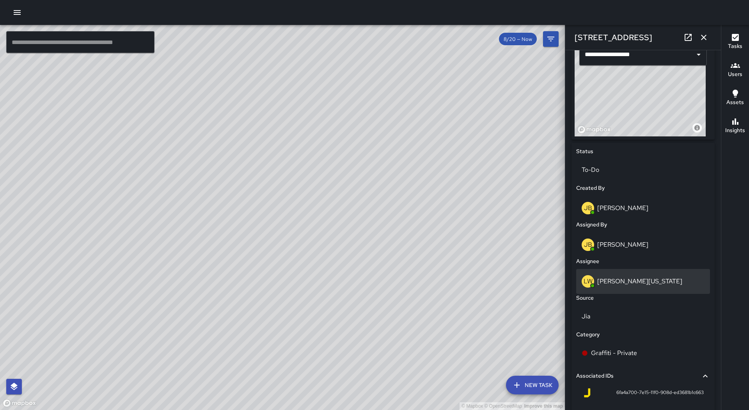
click at [643, 283] on p "[PERSON_NAME][US_STATE]" at bounding box center [639, 281] width 85 height 8
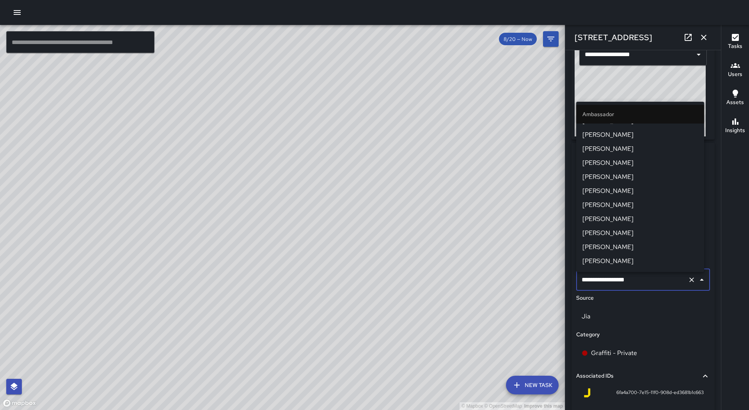
scroll to position [0, 0]
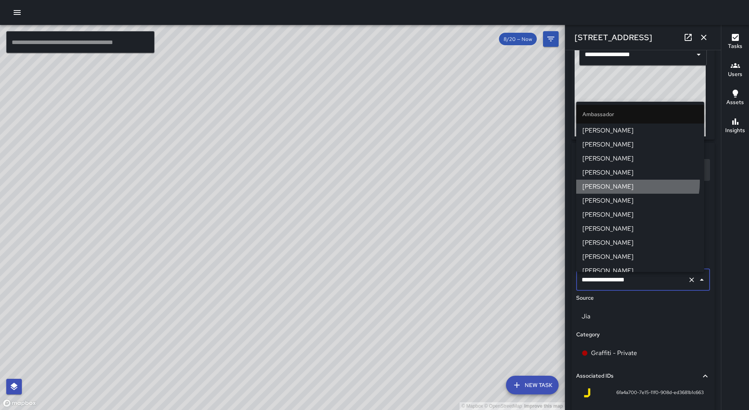
click at [628, 182] on span "[PERSON_NAME]" at bounding box center [639, 186] width 115 height 9
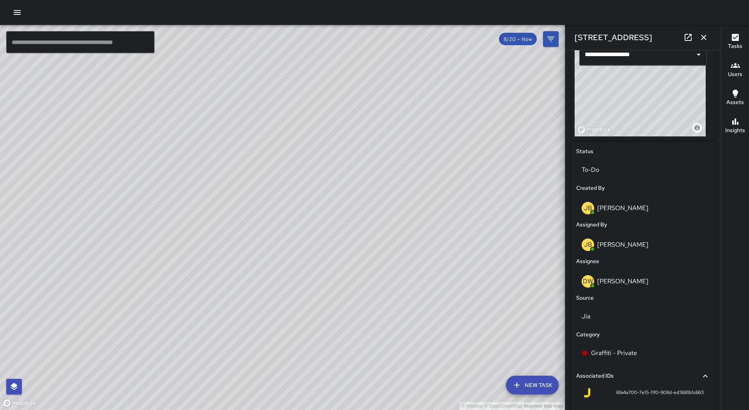
click at [705, 41] on icon "button" at bounding box center [703, 37] width 9 height 9
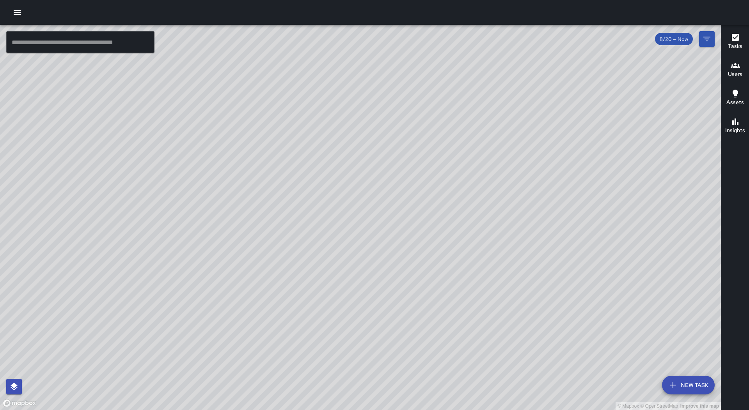
drag, startPoint x: 662, startPoint y: 166, endPoint x: 431, endPoint y: 217, distance: 237.2
click at [431, 217] on div "© Mapbox © OpenStreetMap Improve this map" at bounding box center [360, 217] width 721 height 385
click at [742, 45] on h6 "Tasks" at bounding box center [735, 46] width 14 height 9
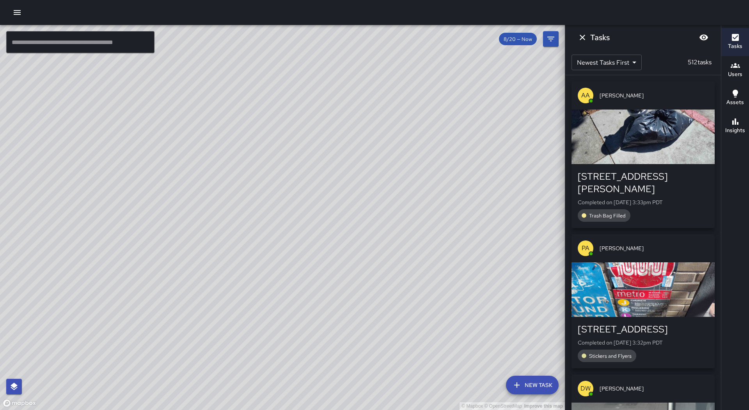
drag, startPoint x: 224, startPoint y: 265, endPoint x: 342, endPoint y: 199, distance: 135.4
click at [368, 179] on div "© Mapbox © OpenStreetMap Improve this map" at bounding box center [282, 217] width 565 height 385
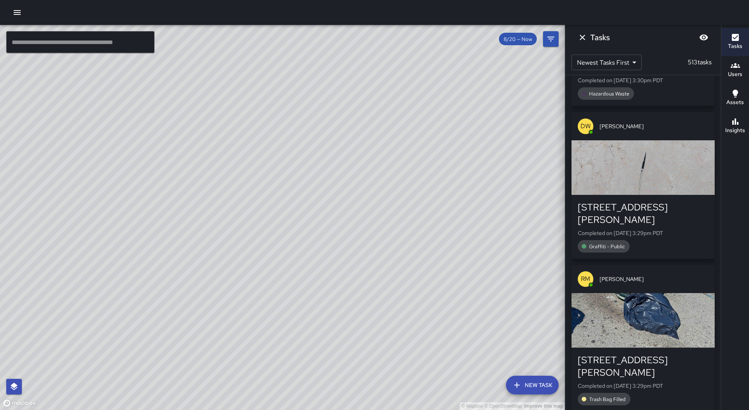
scroll to position [709, 0]
